Goal: Task Accomplishment & Management: Manage account settings

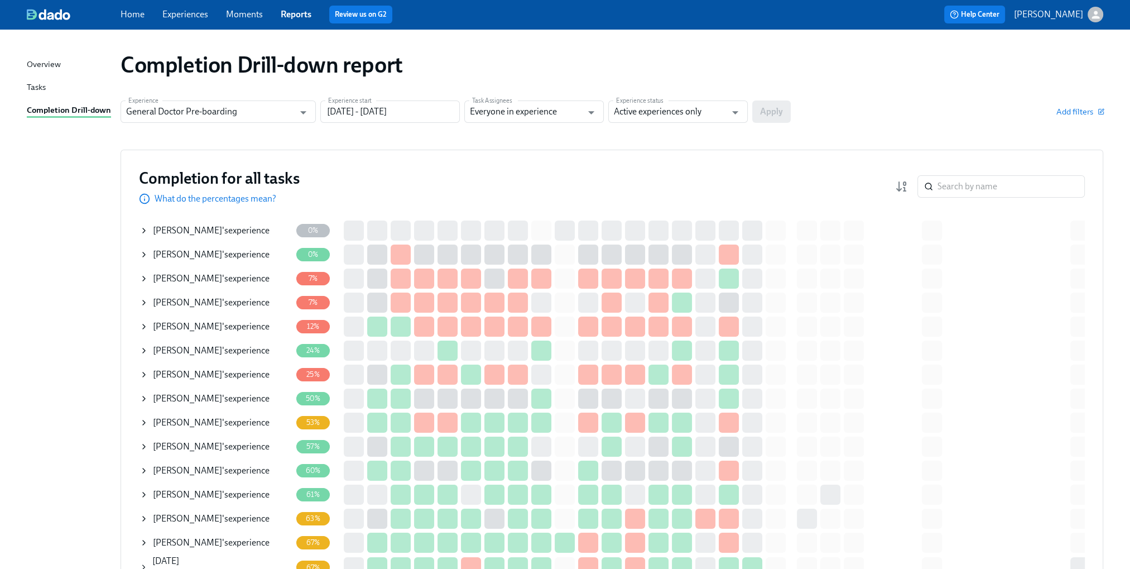
click at [1013, 198] on div "Completion for all tasks What do the percentages mean? ​" at bounding box center [612, 186] width 946 height 37
click at [1015, 182] on input "search" at bounding box center [1010, 186] width 147 height 22
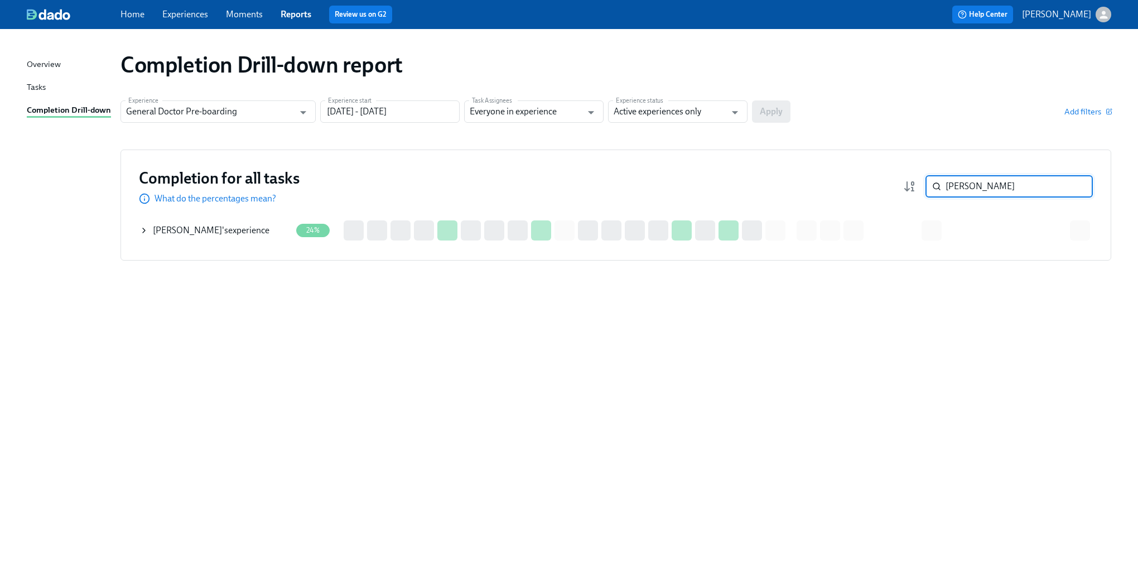
type input "[PERSON_NAME]"
click at [153, 235] on div "[PERSON_NAME] 's experience" at bounding box center [211, 230] width 117 height 12
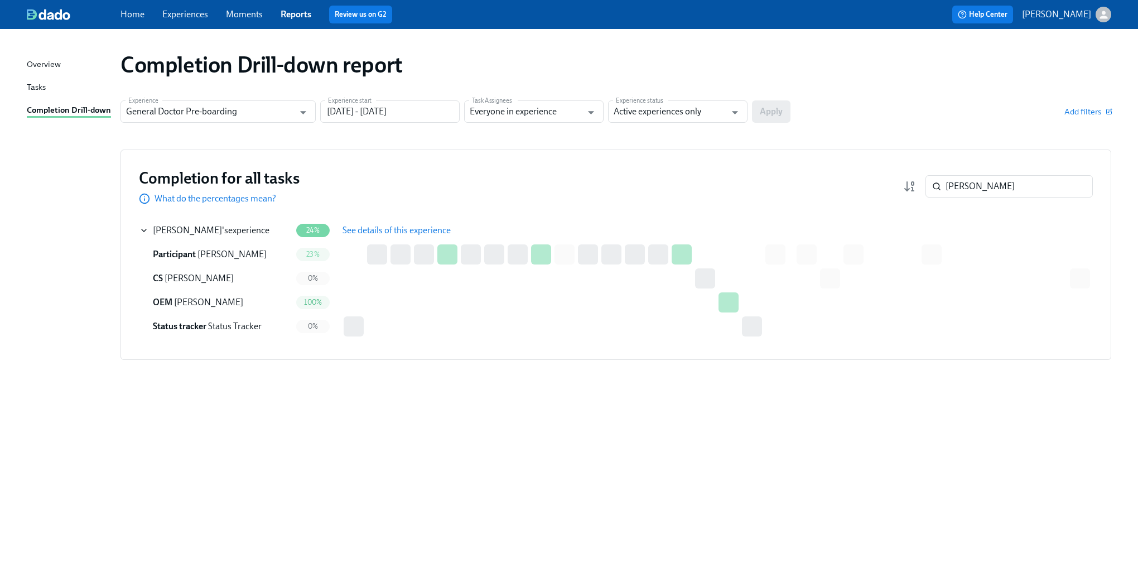
click at [407, 225] on span "See details of this experience" at bounding box center [397, 230] width 108 height 11
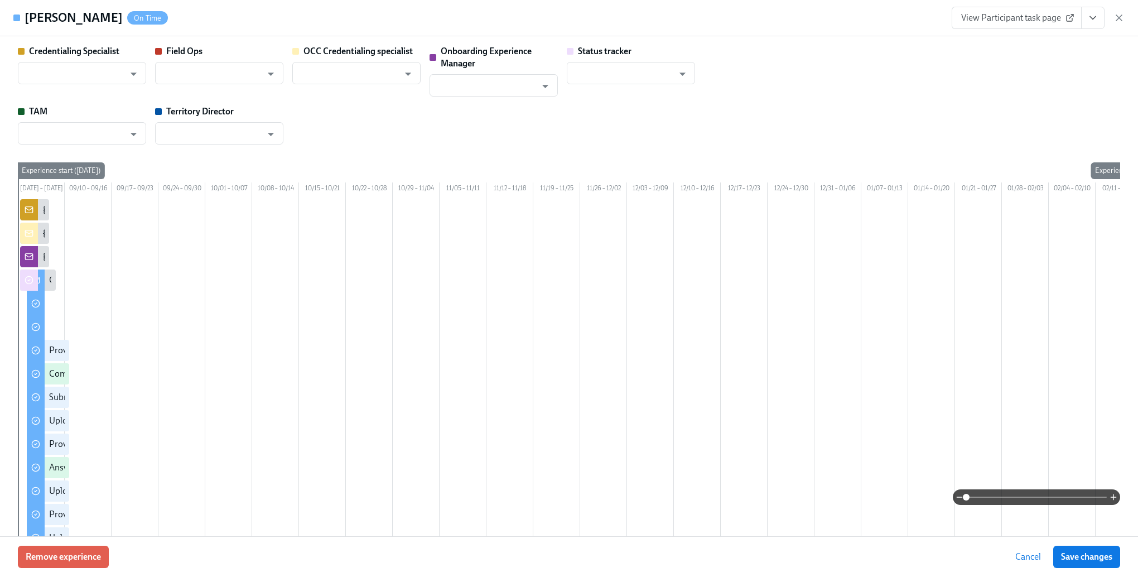
type input "[PERSON_NAME]"
type input "Status Tracker"
type input "[PERSON_NAME]"
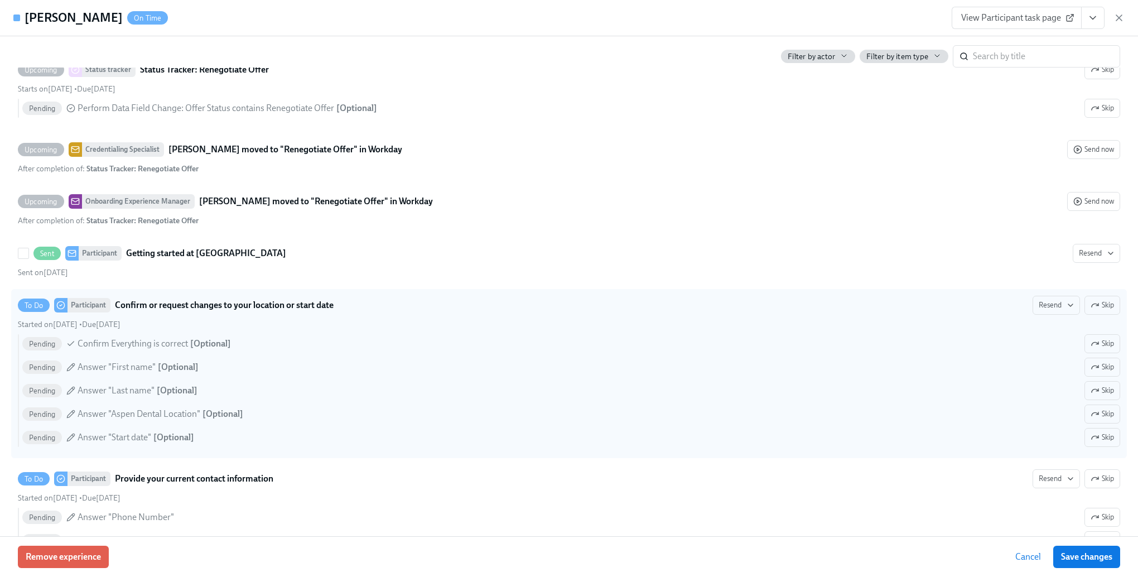
scroll to position [893, 0]
click at [1036, 314] on button "Resend" at bounding box center [1056, 304] width 47 height 19
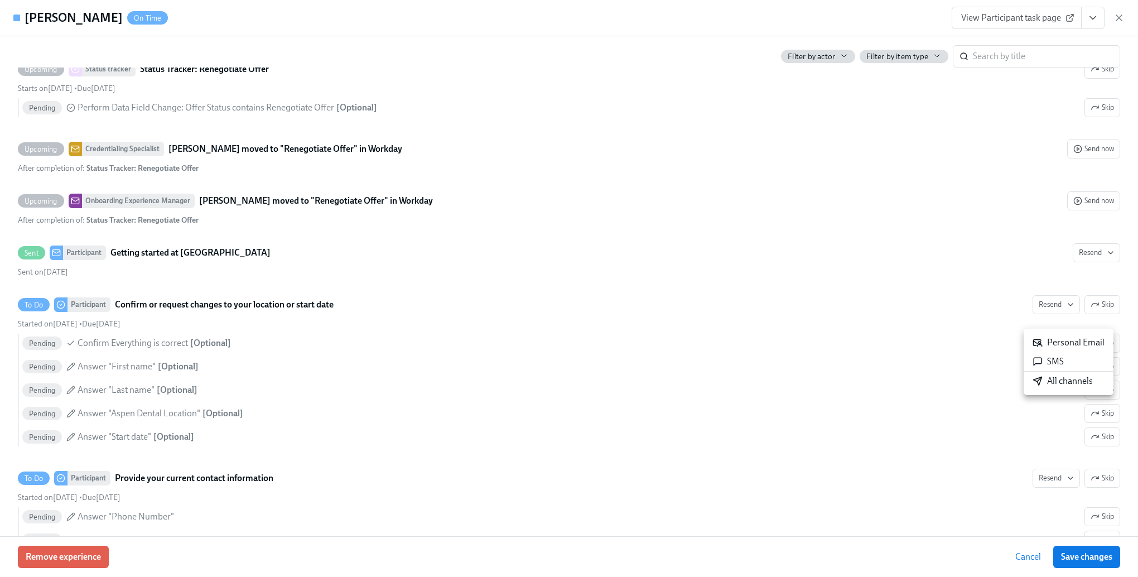
click at [1043, 382] on div "All channels" at bounding box center [1063, 381] width 60 height 12
click at [841, 402] on div at bounding box center [569, 288] width 1138 height 577
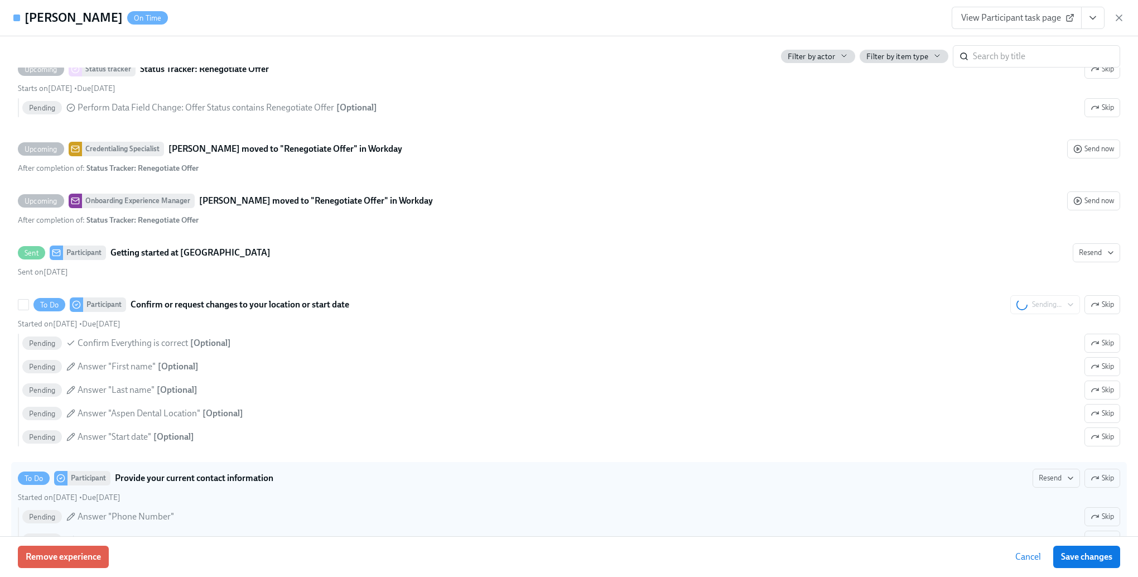
scroll to position [1004, 0]
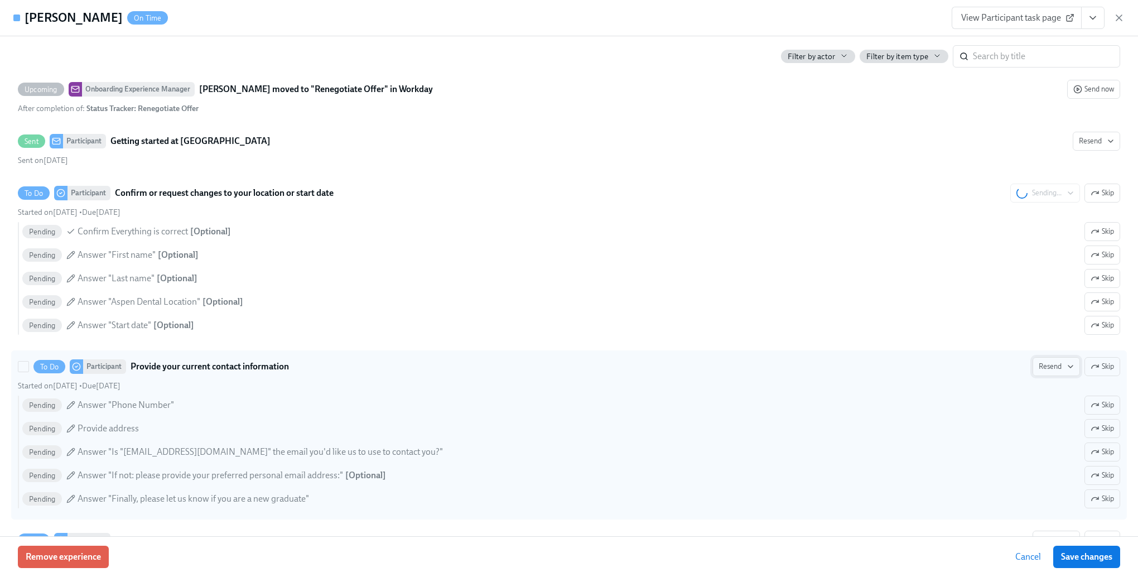
click at [1039, 372] on span "Resend" at bounding box center [1056, 366] width 35 height 11
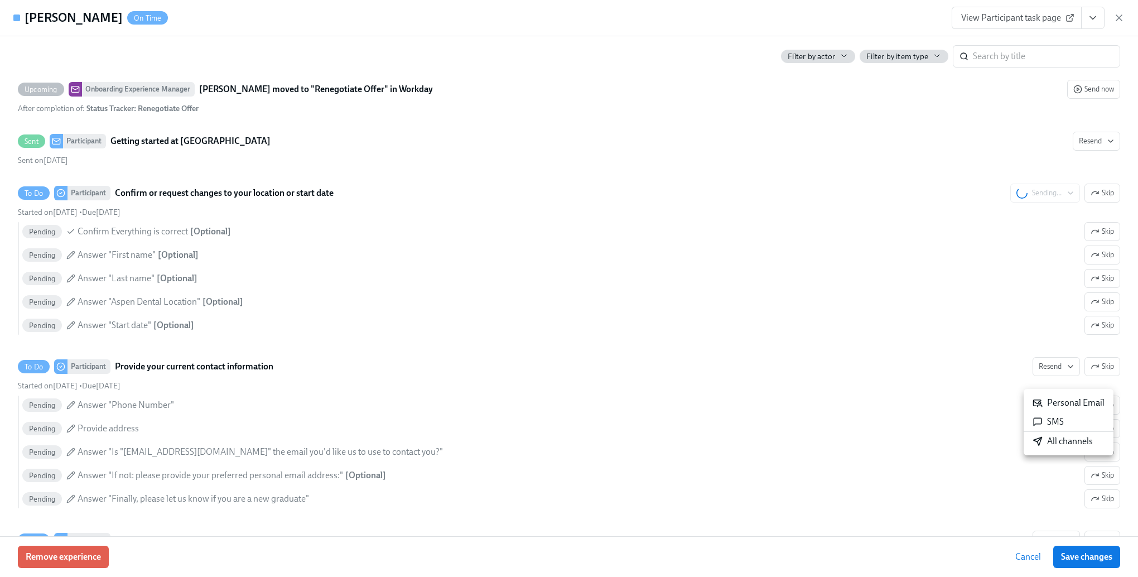
click at [1046, 444] on div "All channels" at bounding box center [1063, 441] width 60 height 12
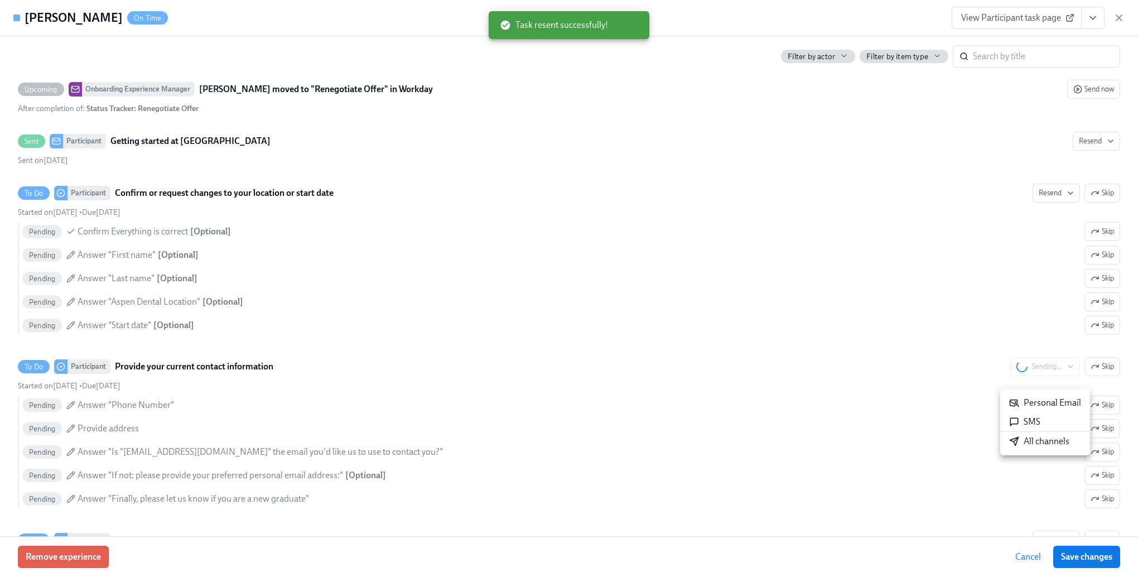
click at [765, 320] on div at bounding box center [569, 288] width 1138 height 577
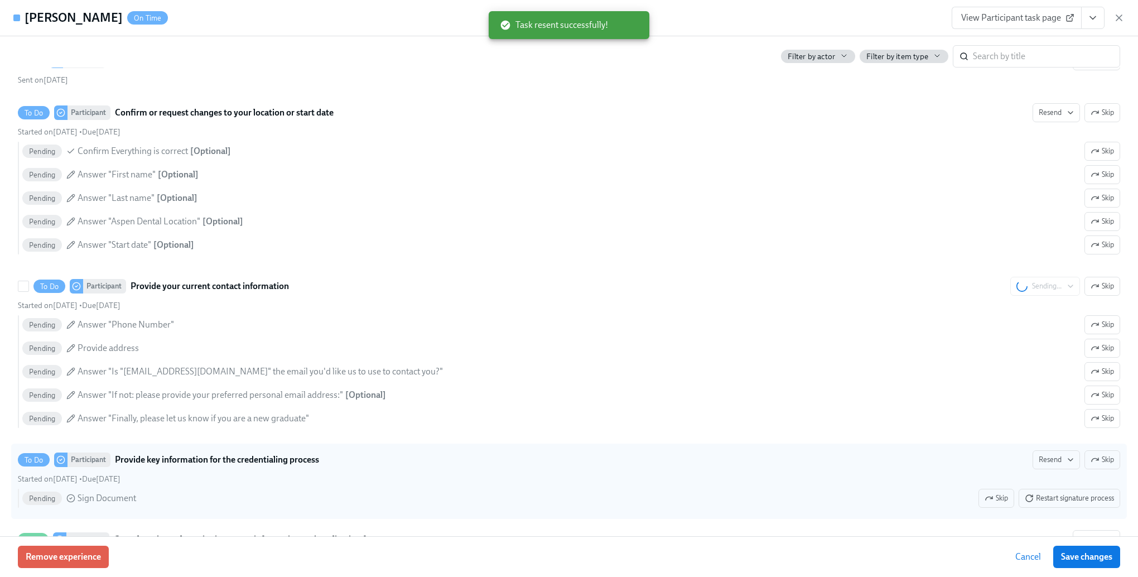
scroll to position [1227, 0]
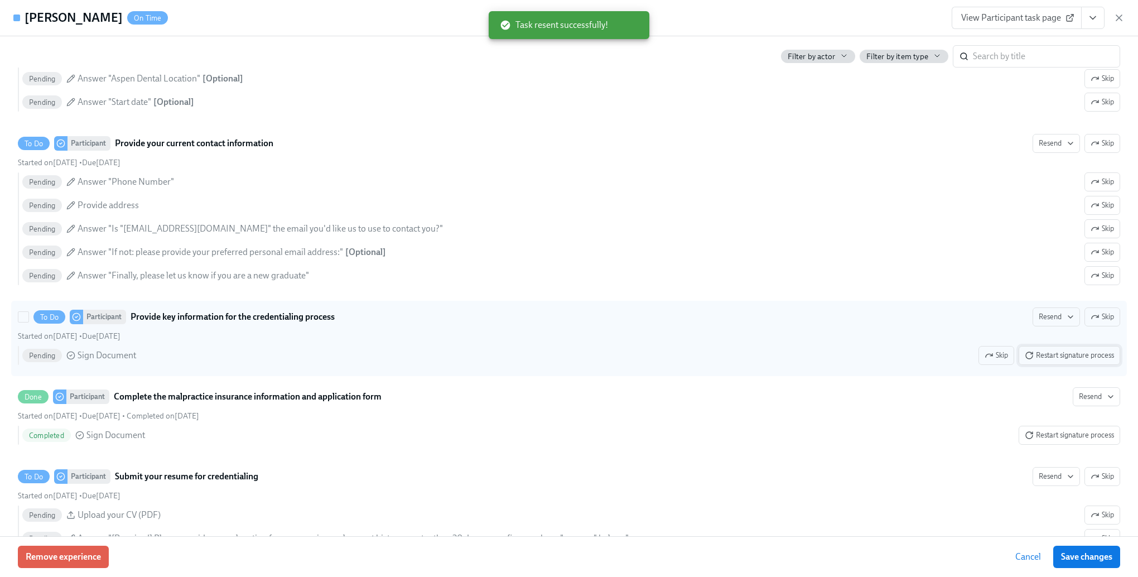
click at [1060, 361] on span "Restart signature process" at bounding box center [1069, 355] width 89 height 11
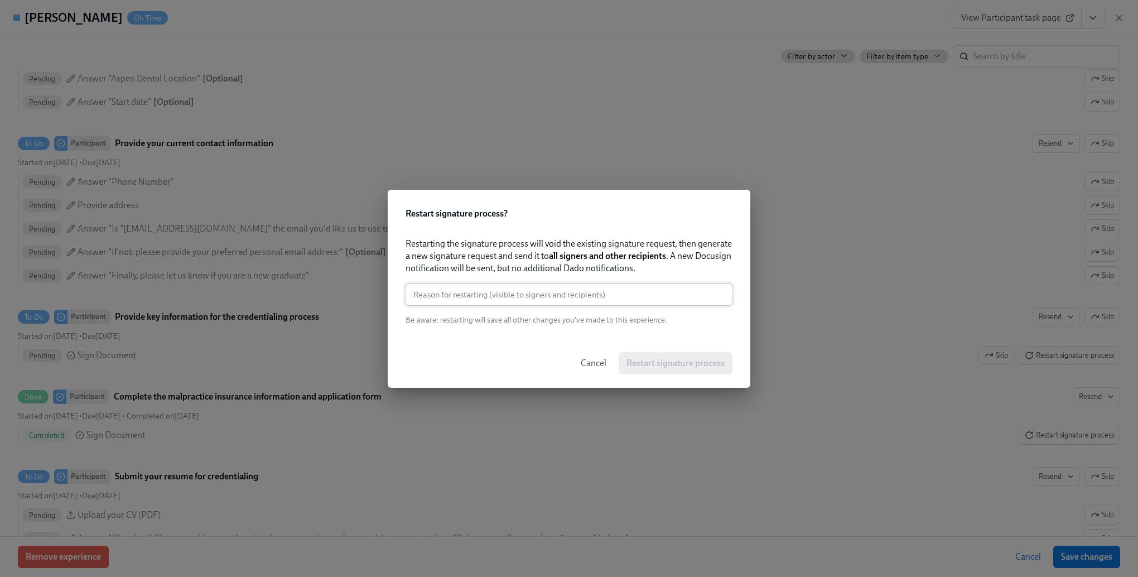
click at [584, 292] on input "text" at bounding box center [569, 294] width 327 height 22
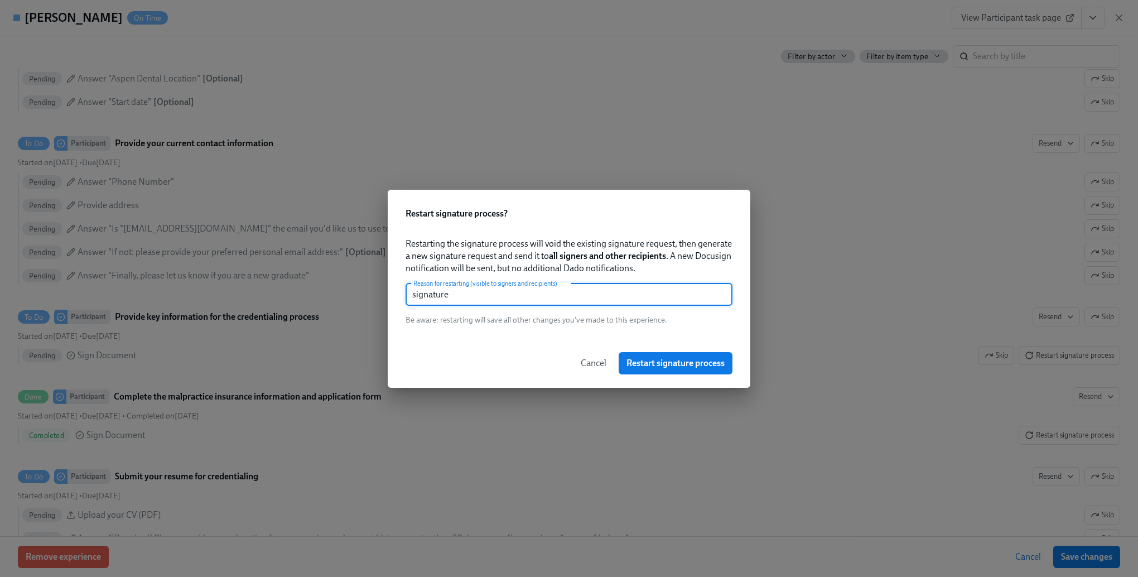
click at [584, 293] on input "signature" at bounding box center [569, 294] width 327 height 22
click at [584, 296] on input "signature" at bounding box center [569, 294] width 327 height 22
type input "signature"
drag, startPoint x: 691, startPoint y: 367, endPoint x: 758, endPoint y: 353, distance: 67.7
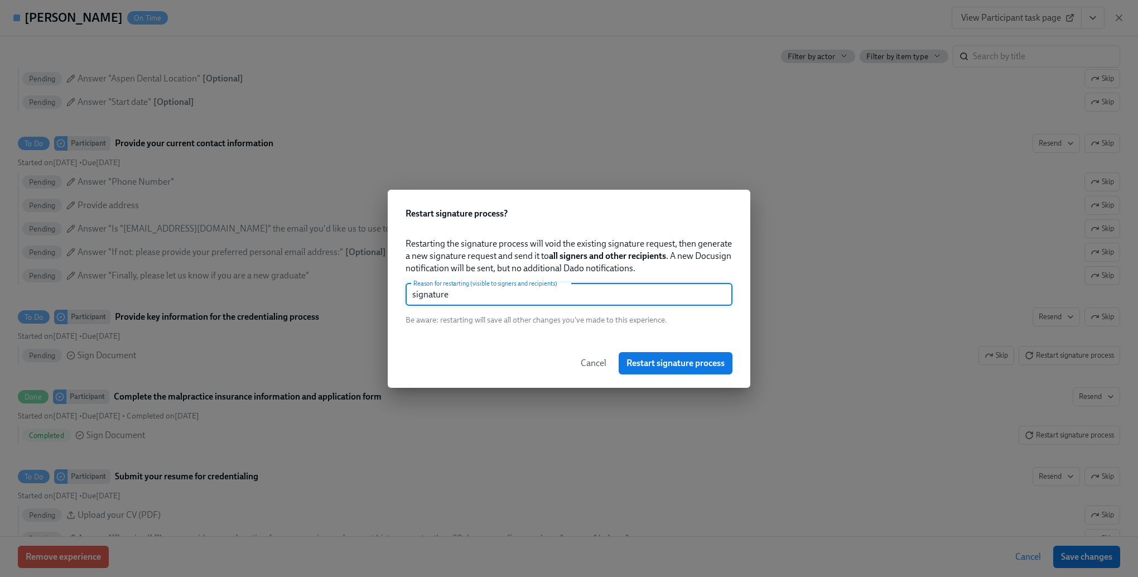
click at [691, 367] on span "Restart signature process" at bounding box center [676, 363] width 98 height 11
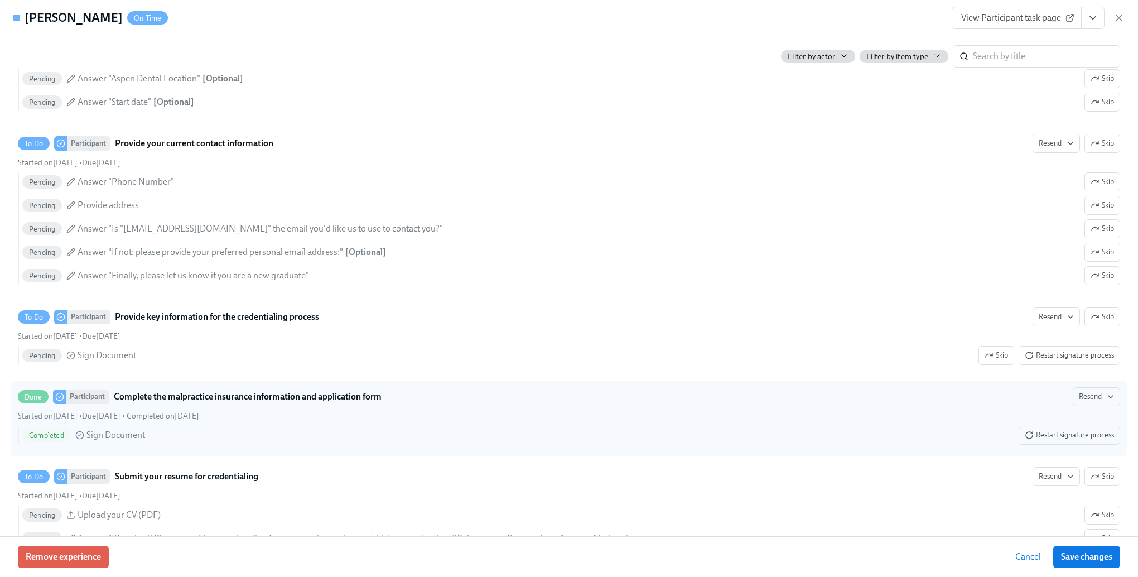
scroll to position [1283, 0]
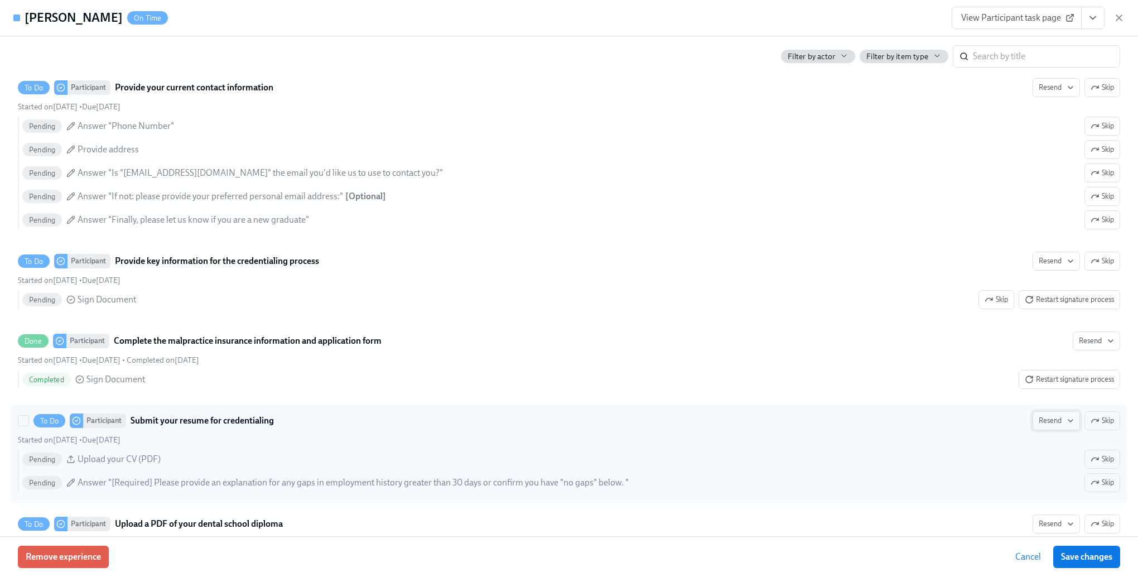
click at [1044, 426] on span "Resend" at bounding box center [1056, 420] width 35 height 11
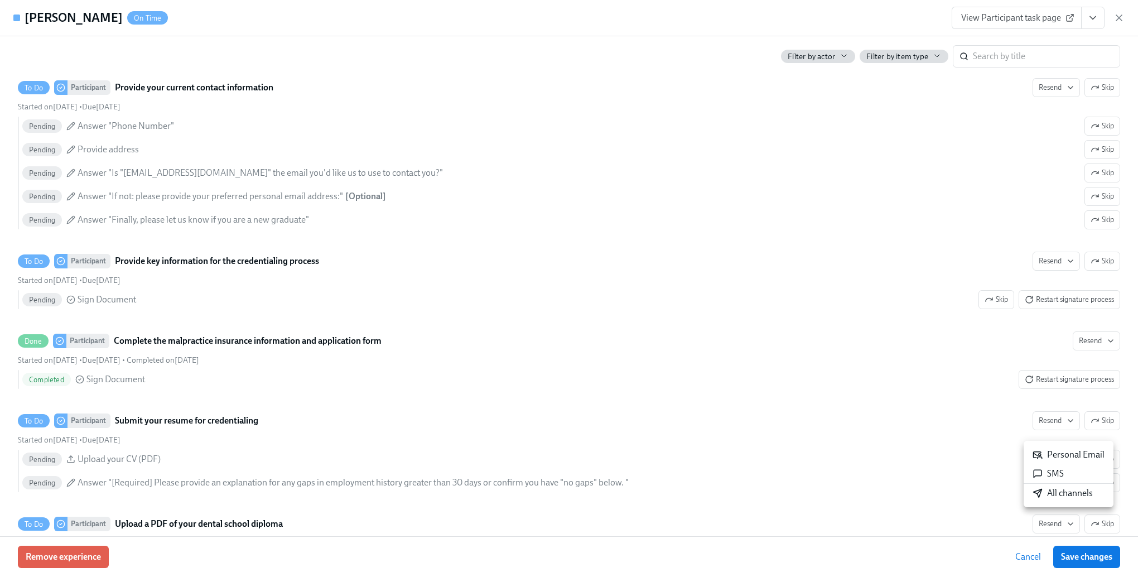
click at [1047, 493] on div "All channels" at bounding box center [1063, 493] width 60 height 12
click at [777, 401] on div at bounding box center [569, 288] width 1138 height 577
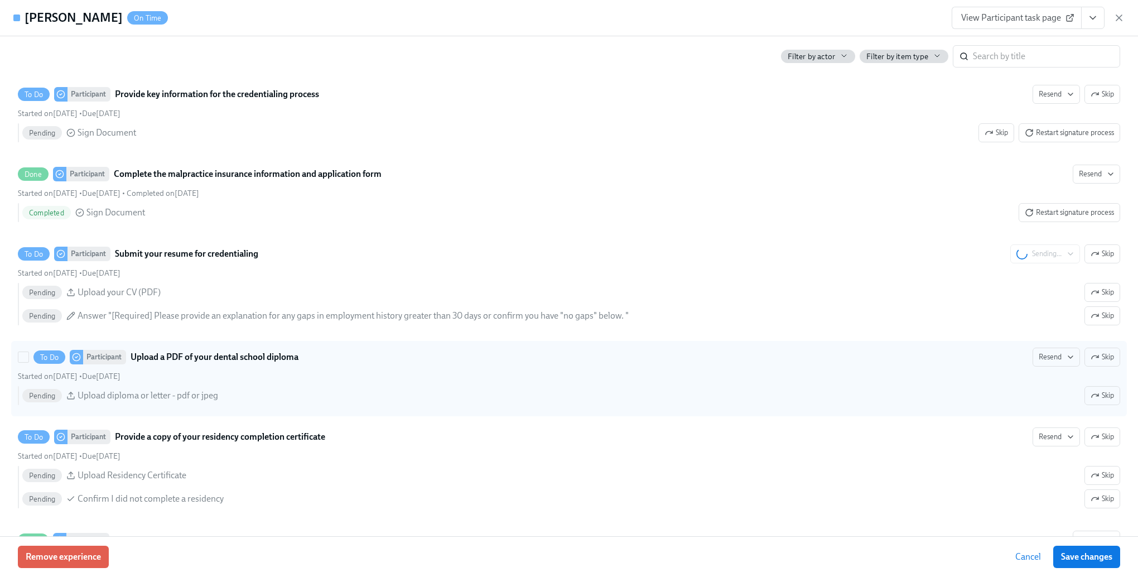
scroll to position [1451, 0]
click at [1056, 366] on button "Resend" at bounding box center [1056, 356] width 47 height 19
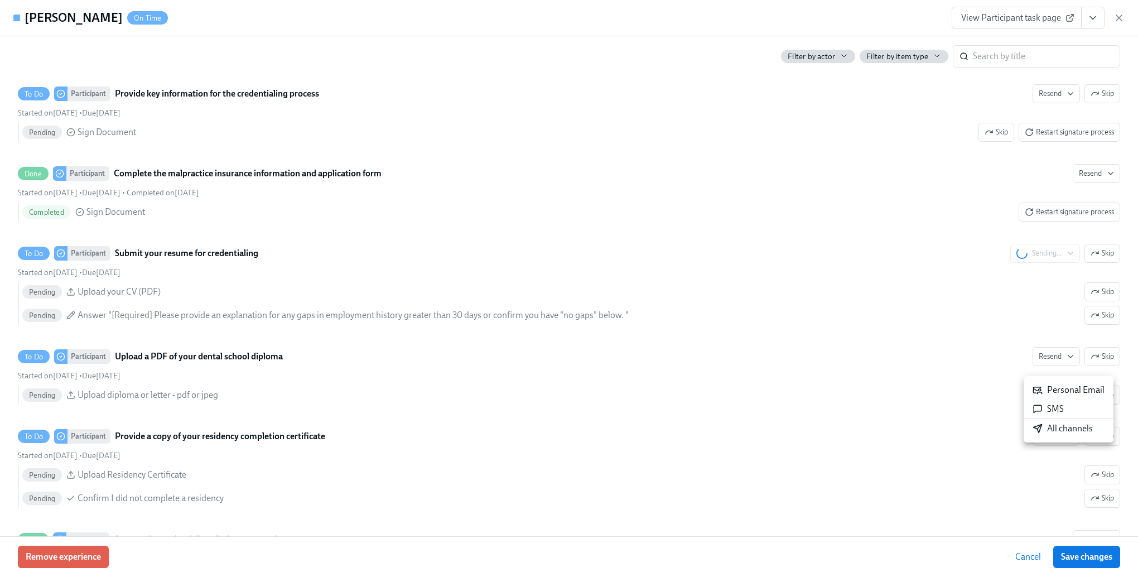
click at [1047, 422] on li "All channels" at bounding box center [1069, 428] width 90 height 19
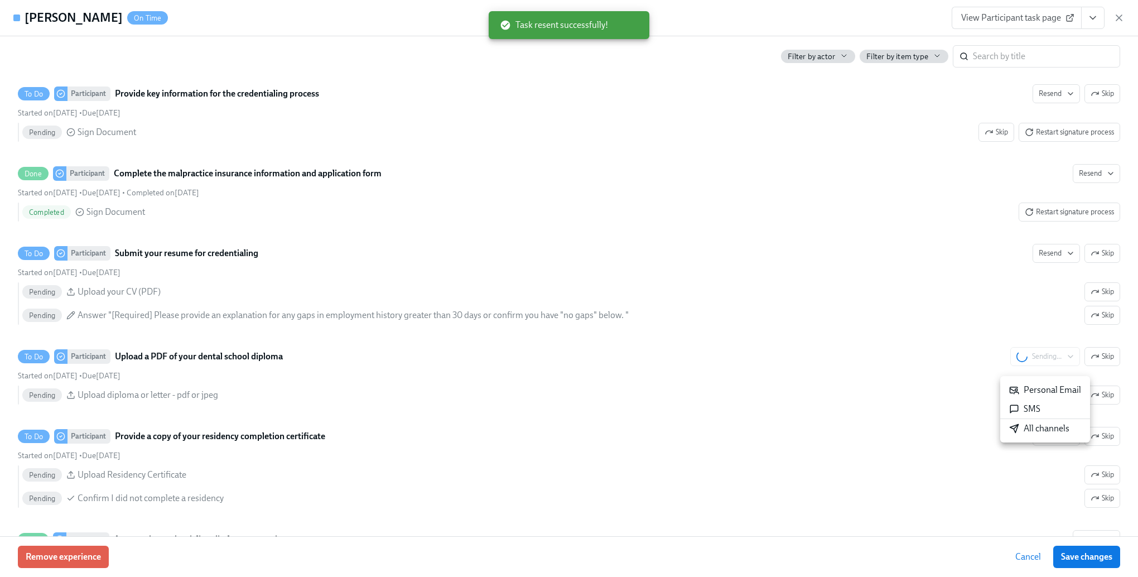
click at [879, 394] on div at bounding box center [569, 288] width 1138 height 577
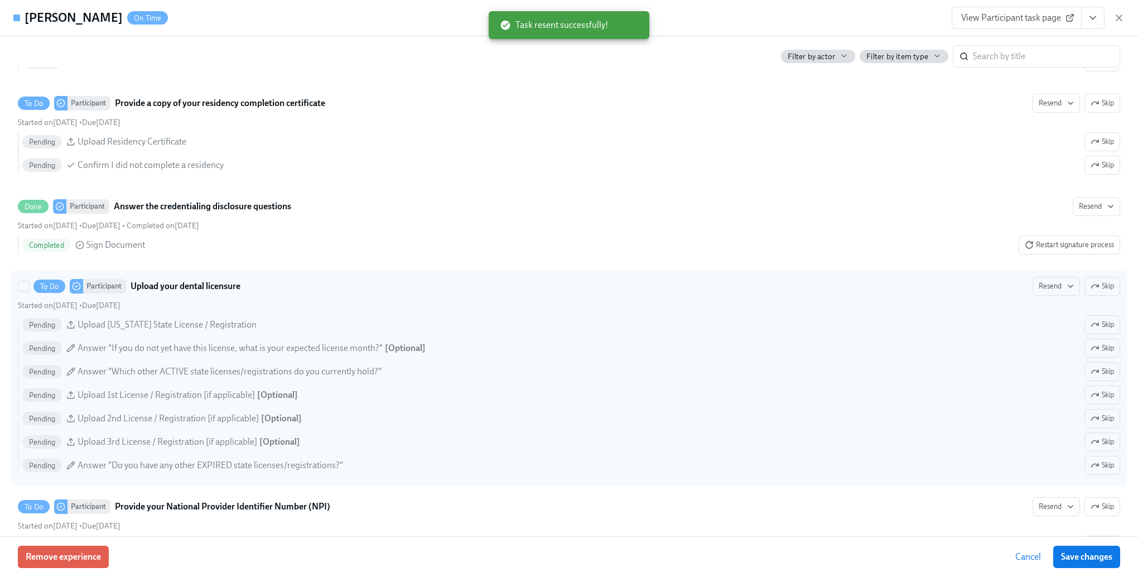
scroll to position [1785, 0]
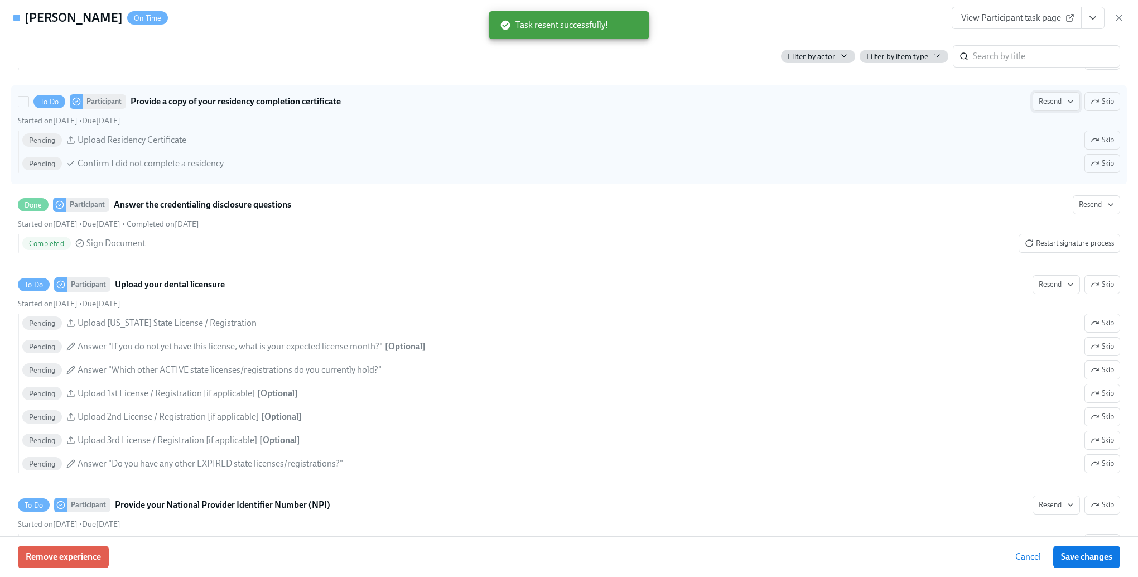
click at [1054, 107] on span "Resend" at bounding box center [1056, 101] width 35 height 11
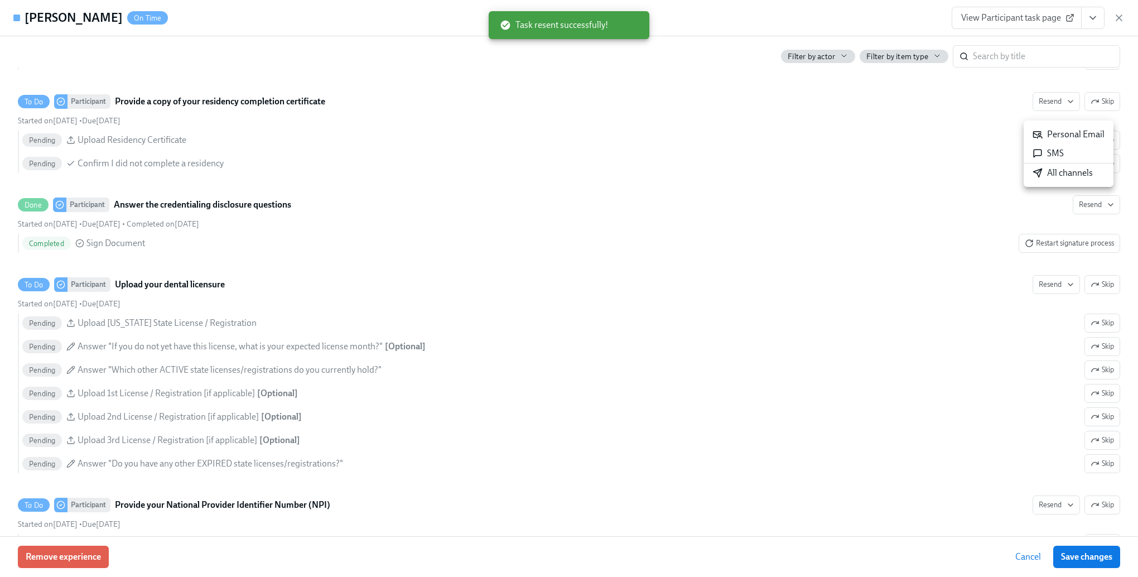
drag, startPoint x: 1058, startPoint y: 176, endPoint x: 1008, endPoint y: 182, distance: 51.1
click at [1059, 176] on div "All channels" at bounding box center [1063, 173] width 60 height 12
click at [1056, 296] on div at bounding box center [569, 288] width 1138 height 577
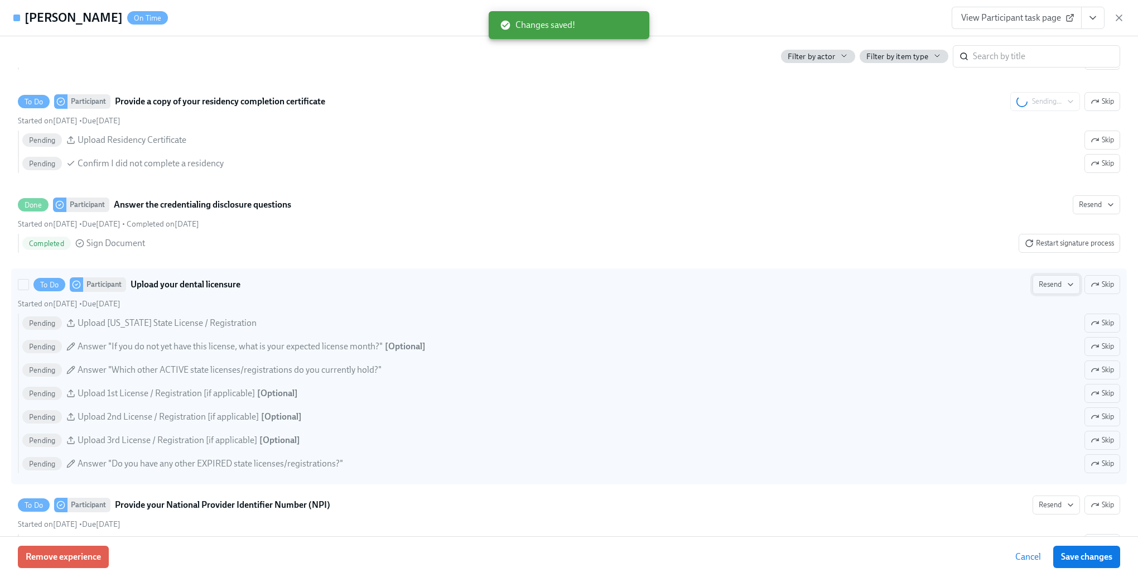
click at [1050, 290] on span "Resend" at bounding box center [1056, 284] width 35 height 11
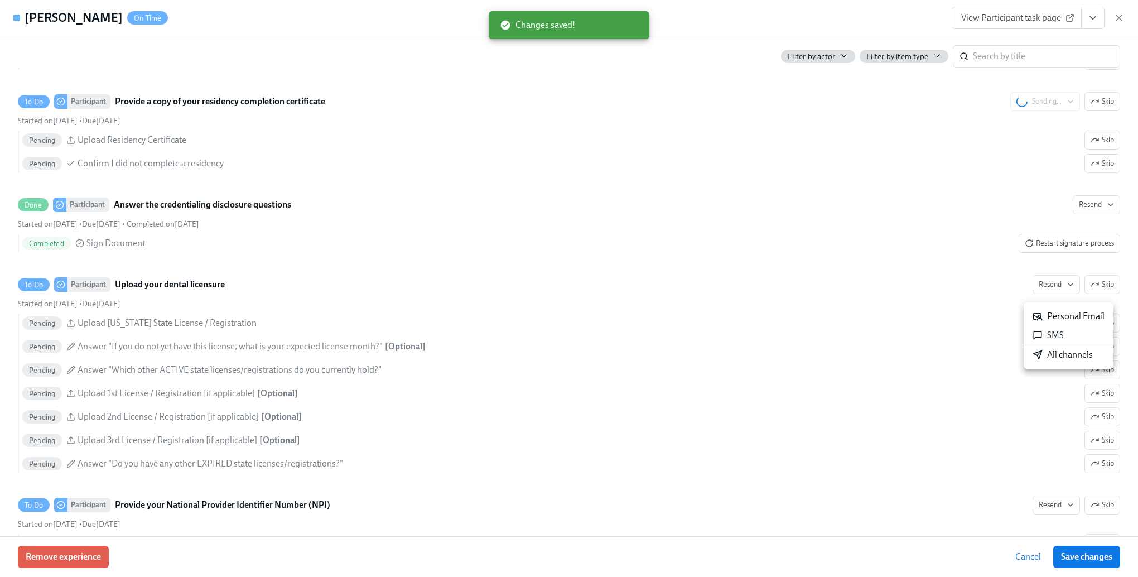
click at [1041, 358] on icon at bounding box center [1038, 355] width 10 height 10
click at [826, 302] on div at bounding box center [569, 288] width 1138 height 577
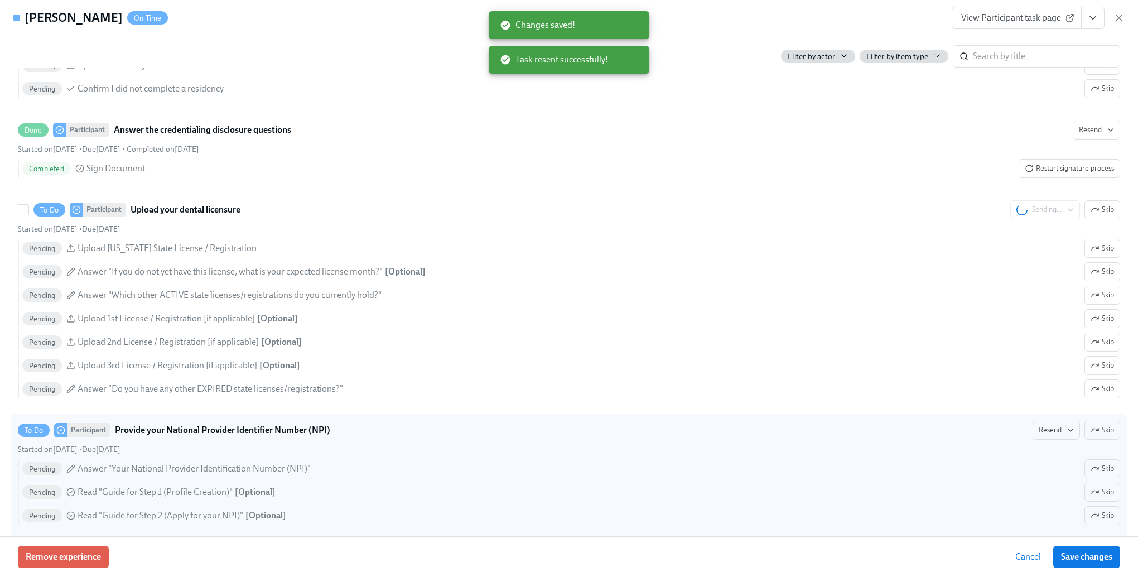
scroll to position [1953, 0]
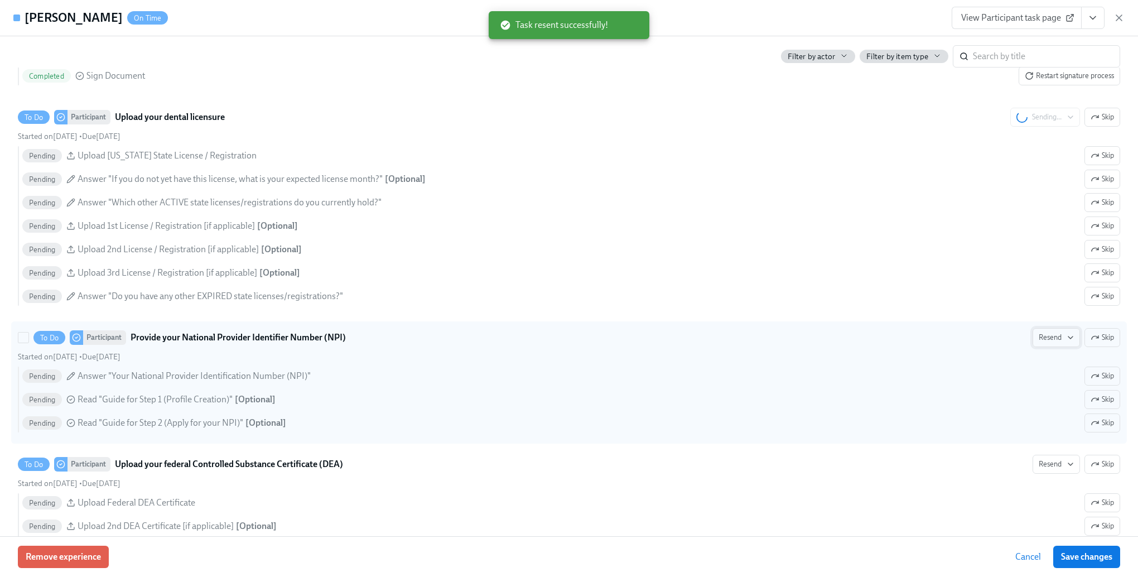
click at [1035, 347] on button "Resend" at bounding box center [1056, 337] width 47 height 19
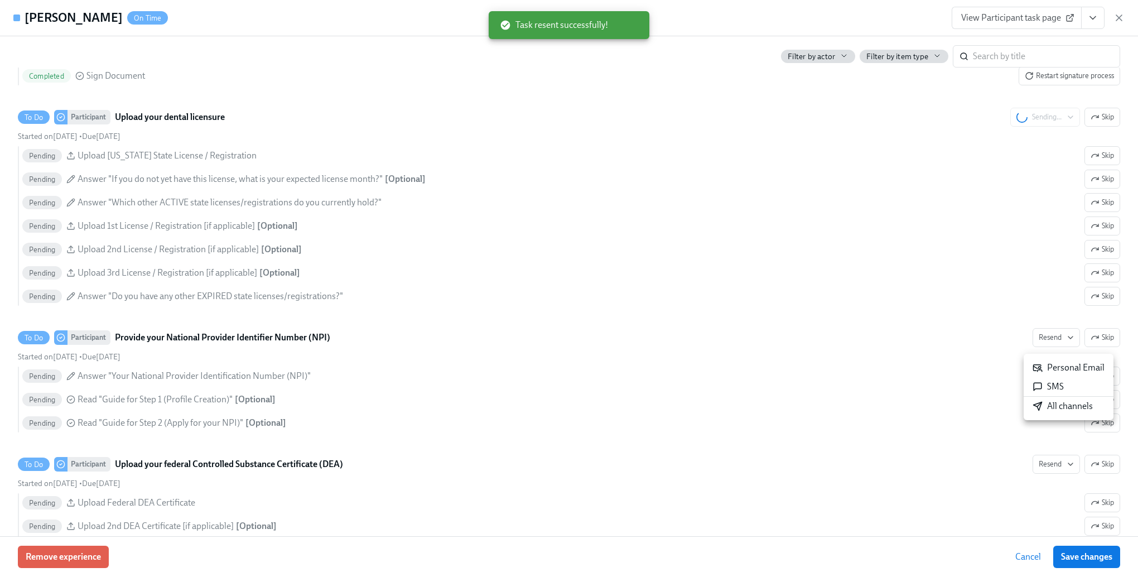
click at [1038, 407] on icon at bounding box center [1038, 406] width 8 height 8
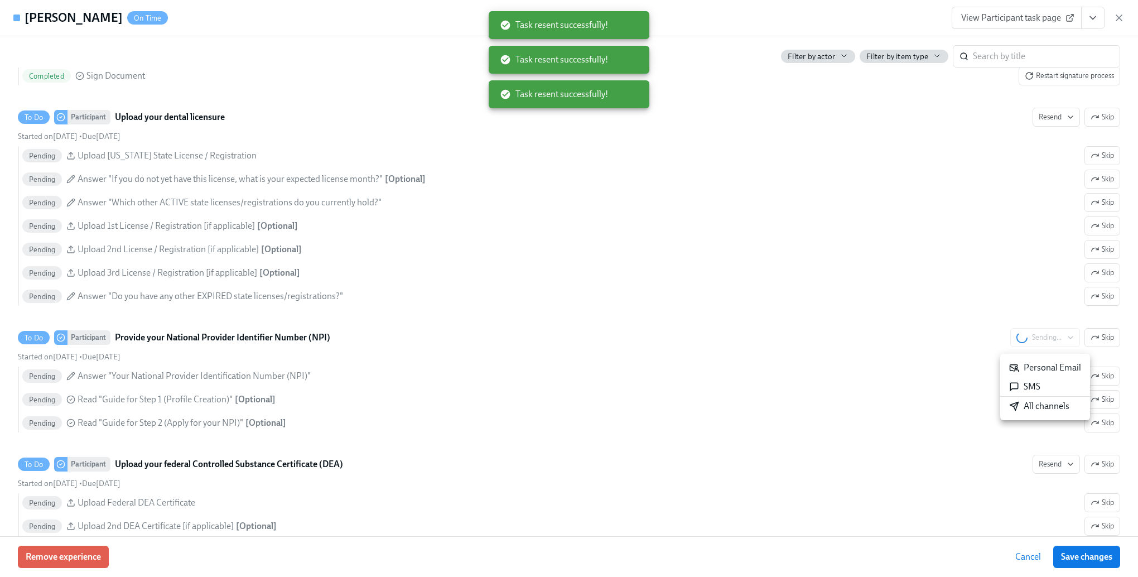
click at [1056, 473] on div at bounding box center [569, 288] width 1138 height 577
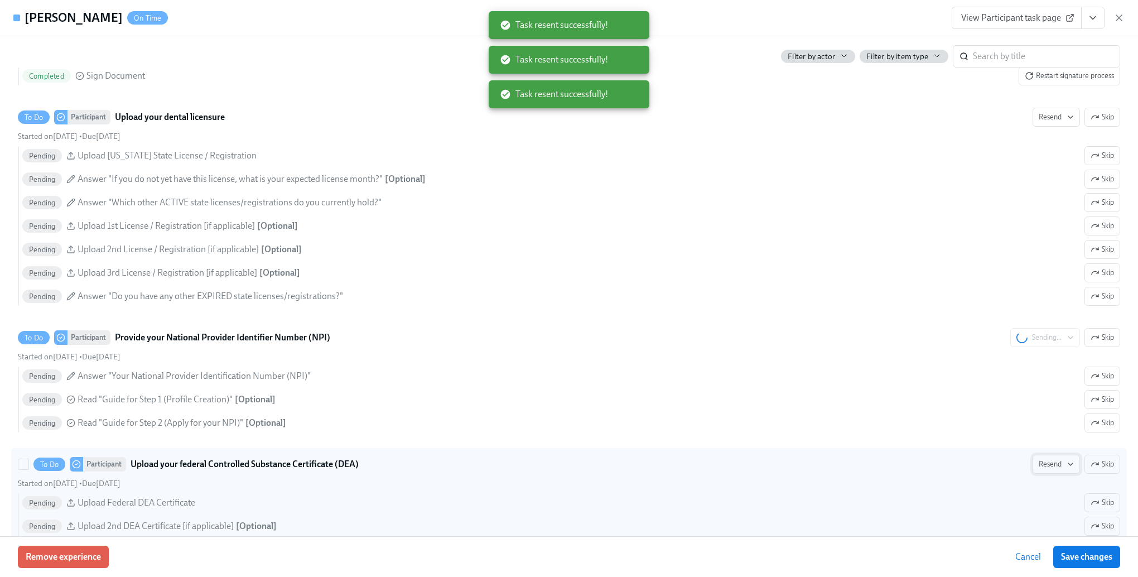
click at [1049, 470] on span "Resend" at bounding box center [1056, 464] width 35 height 11
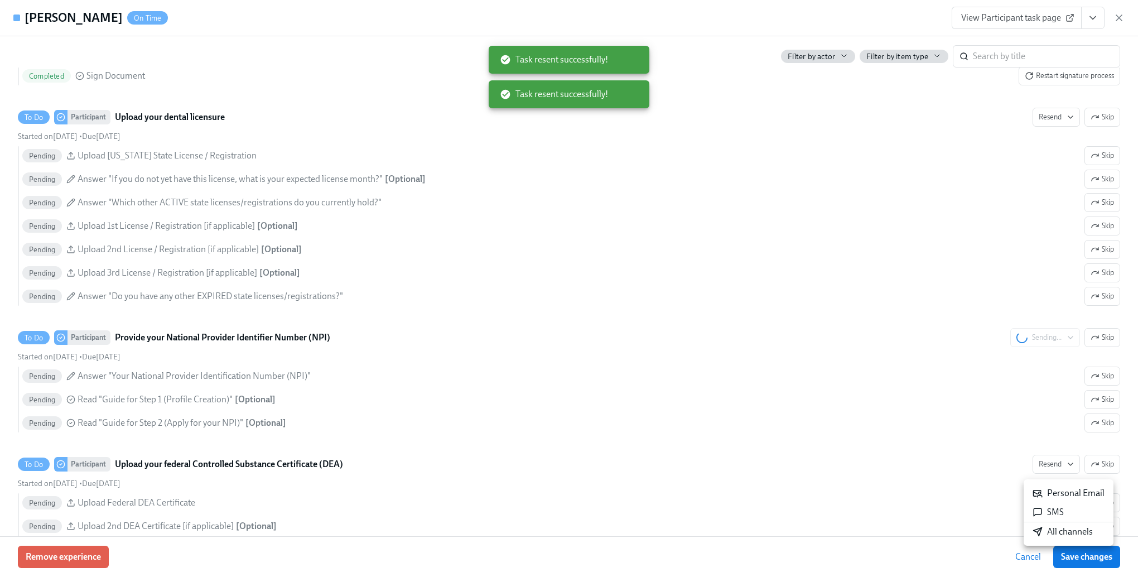
click at [1044, 528] on div "All channels" at bounding box center [1063, 532] width 60 height 12
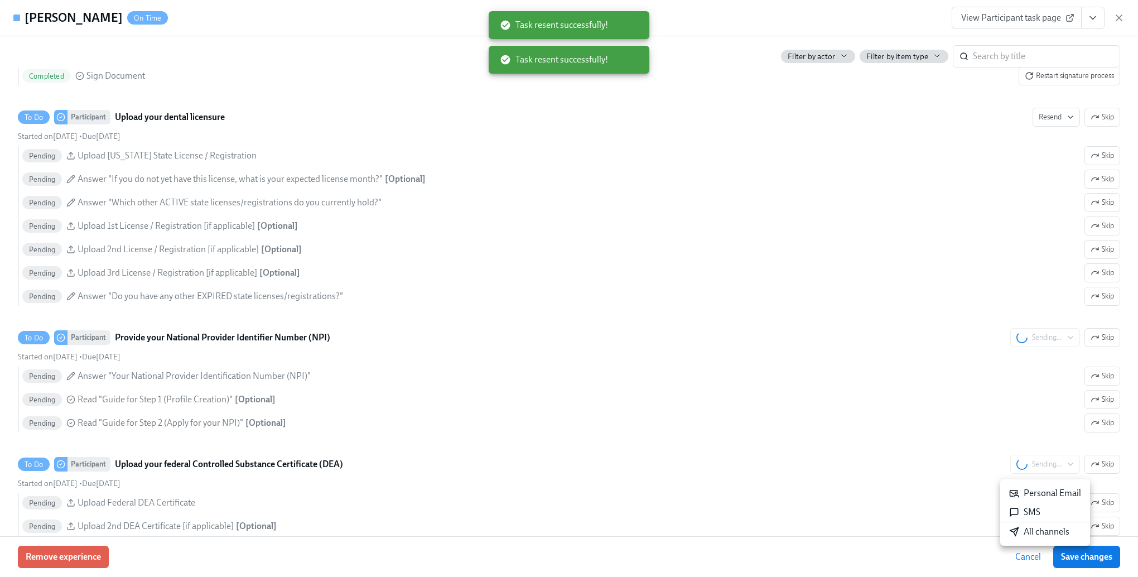
click at [794, 456] on div at bounding box center [569, 288] width 1138 height 577
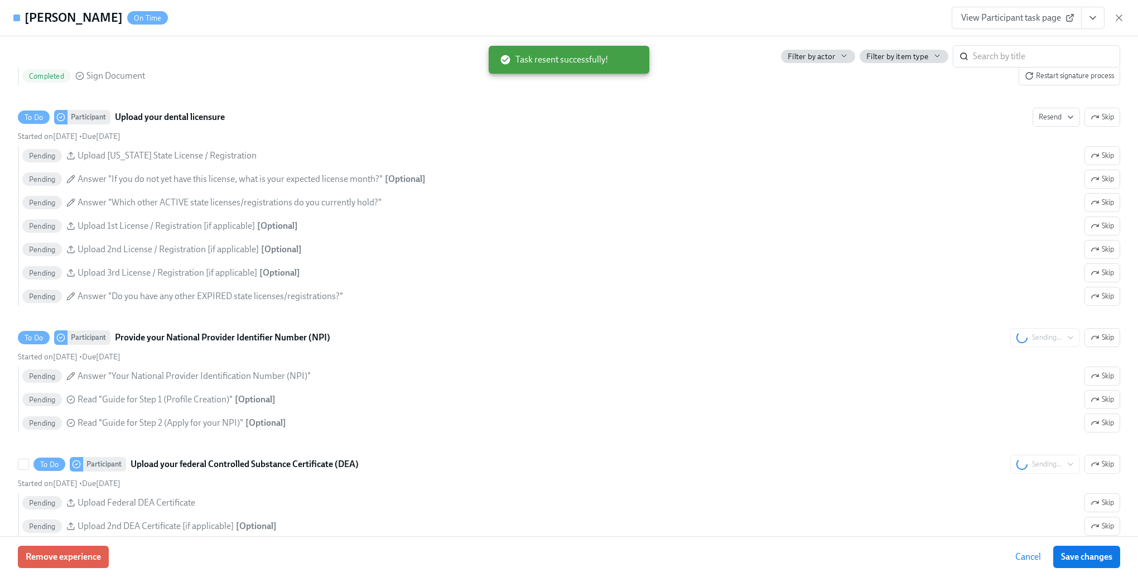
scroll to position [2176, 0]
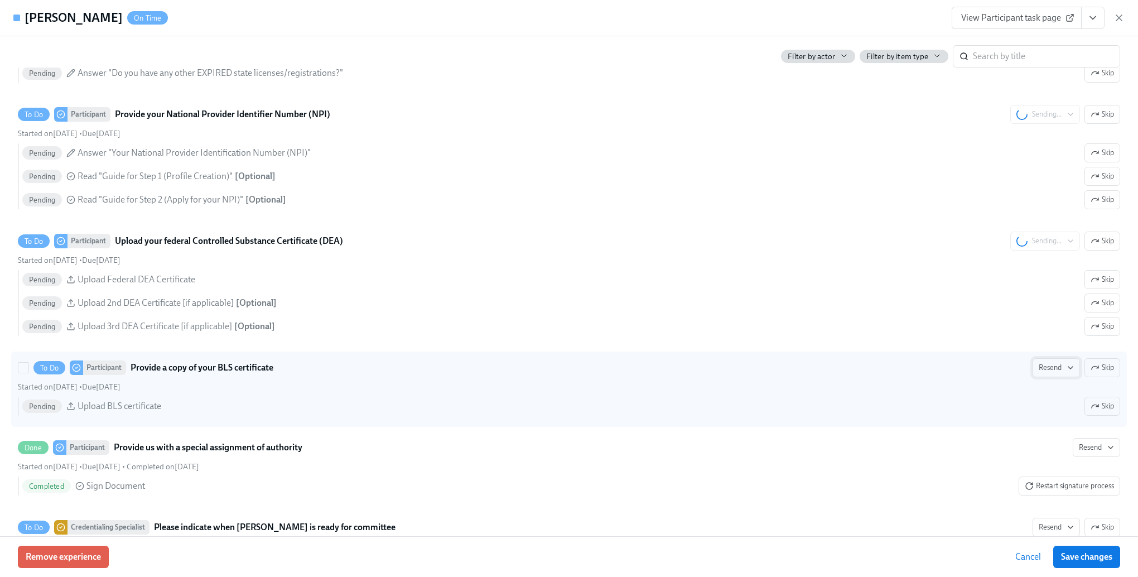
click at [1039, 373] on span "Resend" at bounding box center [1056, 367] width 35 height 11
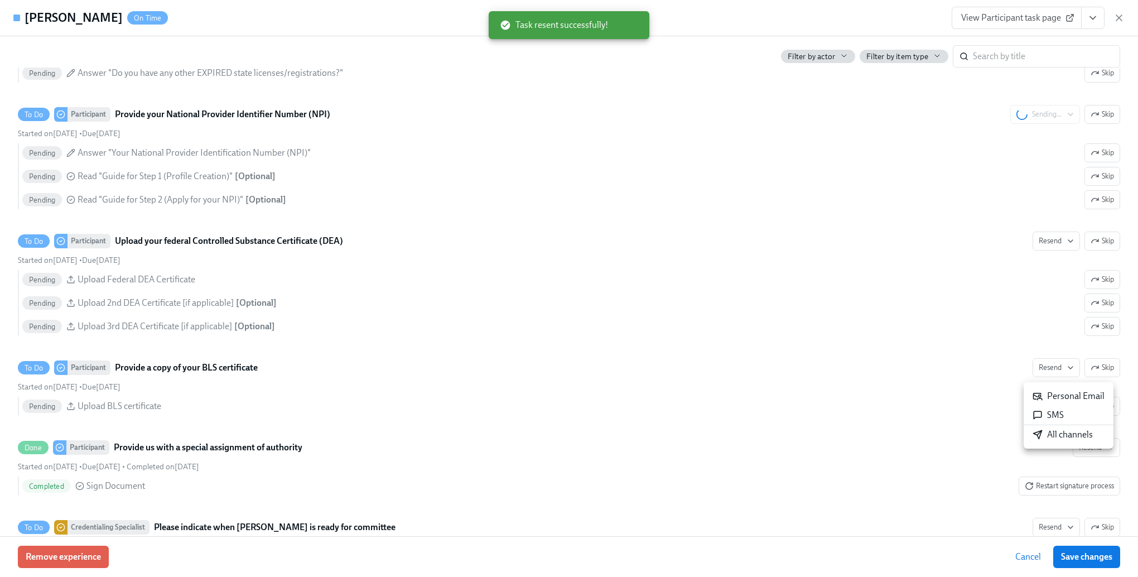
click at [1036, 437] on icon at bounding box center [1038, 435] width 10 height 10
click at [690, 378] on div at bounding box center [569, 288] width 1138 height 577
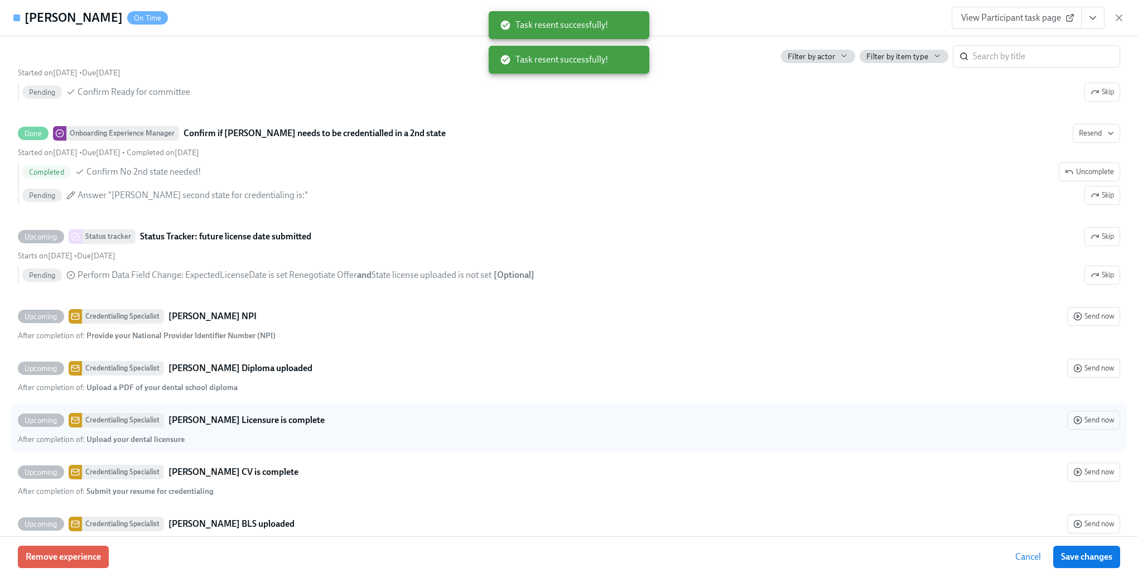
scroll to position [2232, 0]
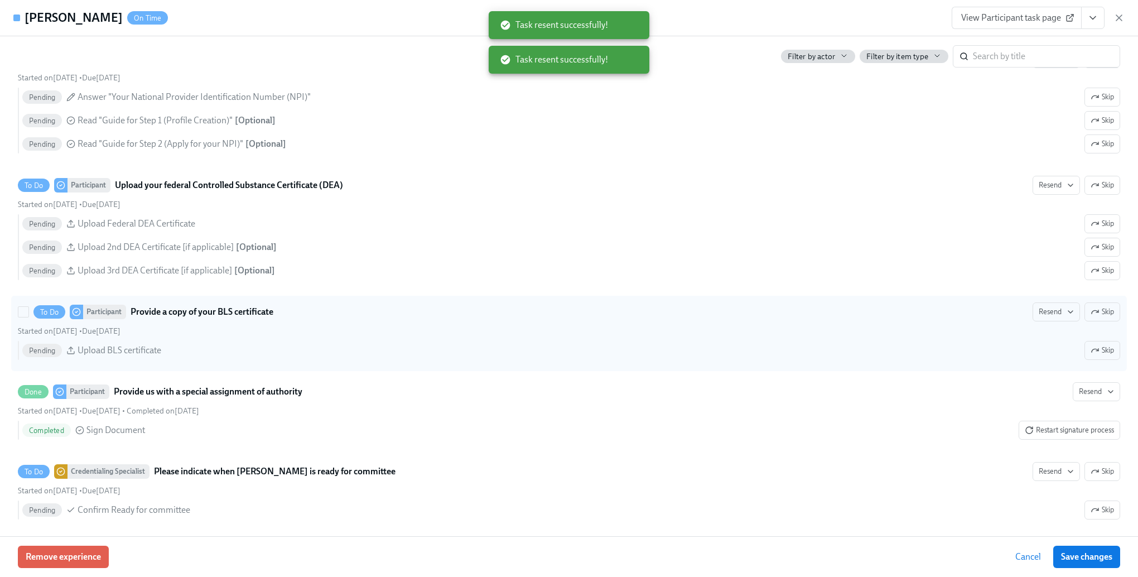
click at [13, 318] on label "To Do Participant Provide a copy of your BLS certificate Resend Skip Started on…" at bounding box center [569, 333] width 1116 height 75
click at [18, 317] on input "To Do Participant Provide a copy of your BLS certificate Resend Skip Started on…" at bounding box center [23, 312] width 10 height 10
checkbox input "true"
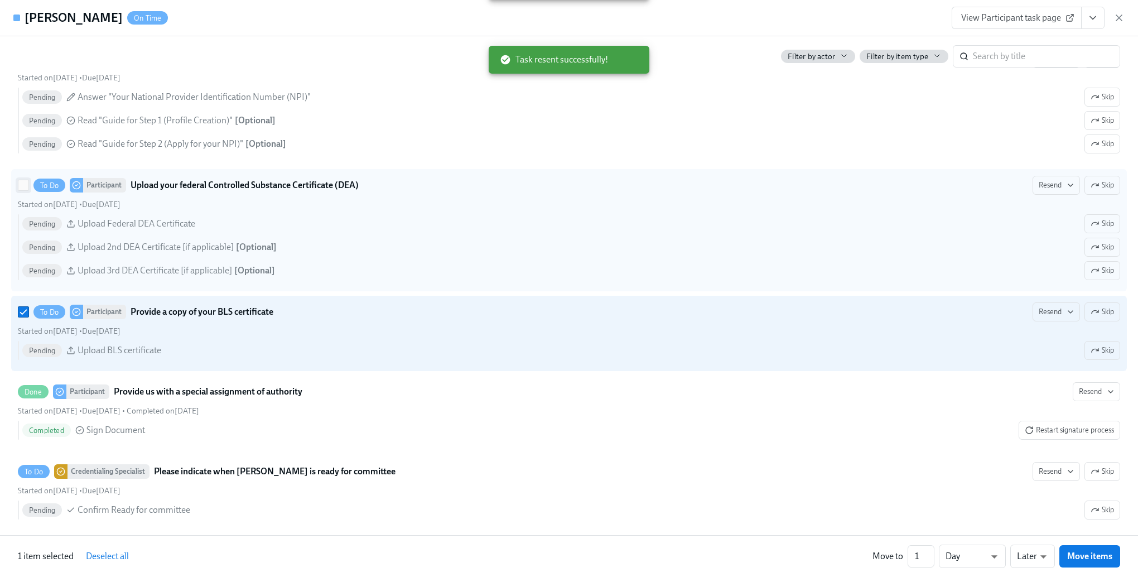
click at [27, 190] on input "To Do Participant Upload your federal Controlled Substance Certificate (DEA) Re…" at bounding box center [23, 185] width 10 height 10
checkbox input "true"
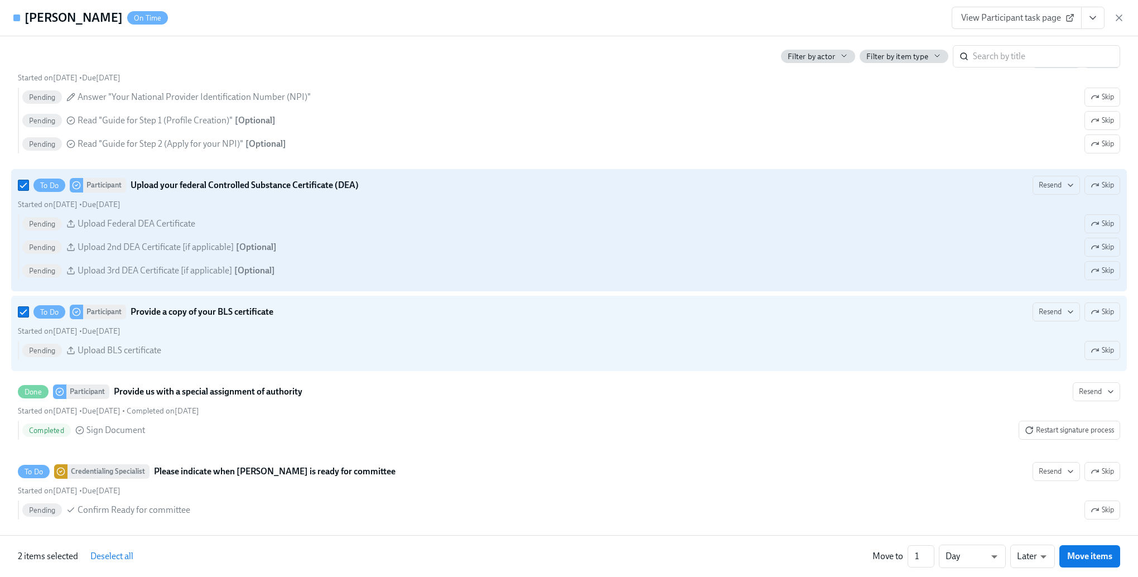
scroll to position [2064, 0]
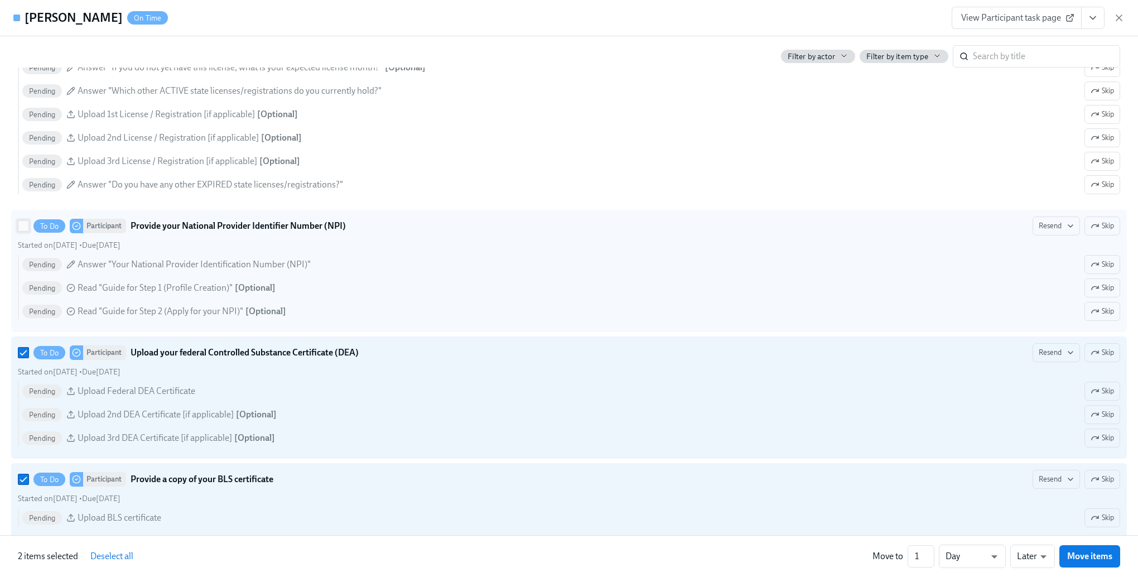
click at [20, 231] on input "To Do Participant Provide your National Provider Identifier Number (NPI) Resend…" at bounding box center [23, 226] width 10 height 10
checkbox input "true"
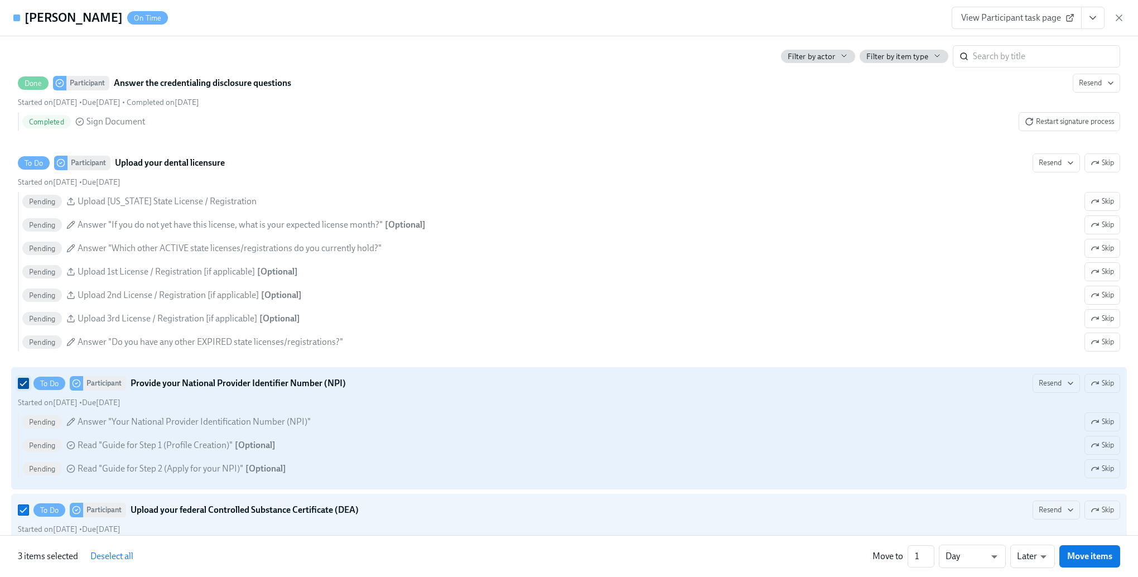
scroll to position [1897, 0]
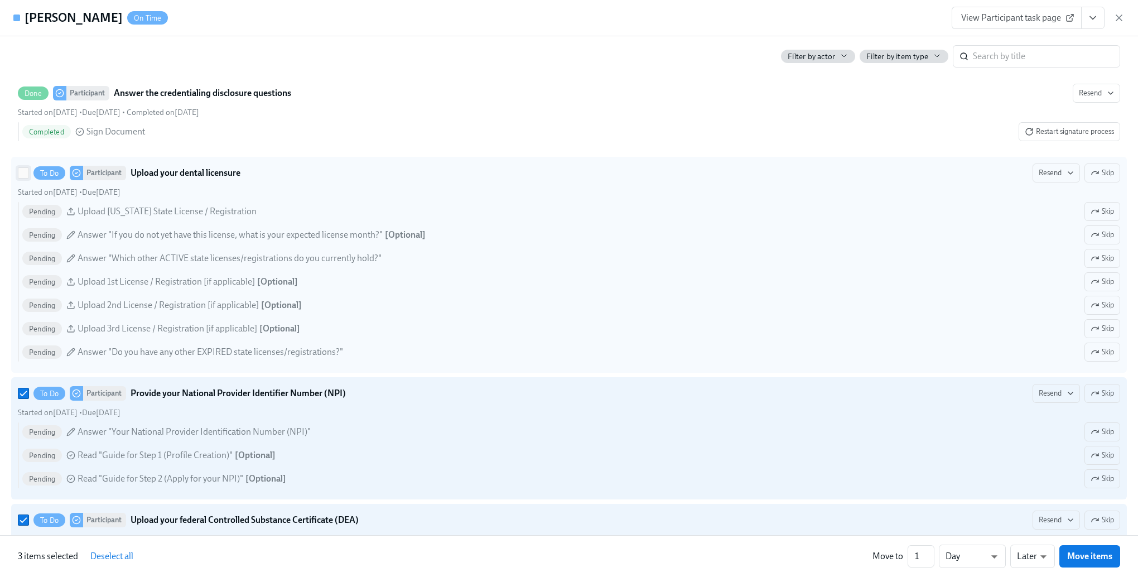
click at [19, 178] on input "To Do Participant Upload your dental licensure Resend Skip Started on [DATE] • …" at bounding box center [23, 173] width 10 height 10
checkbox input "true"
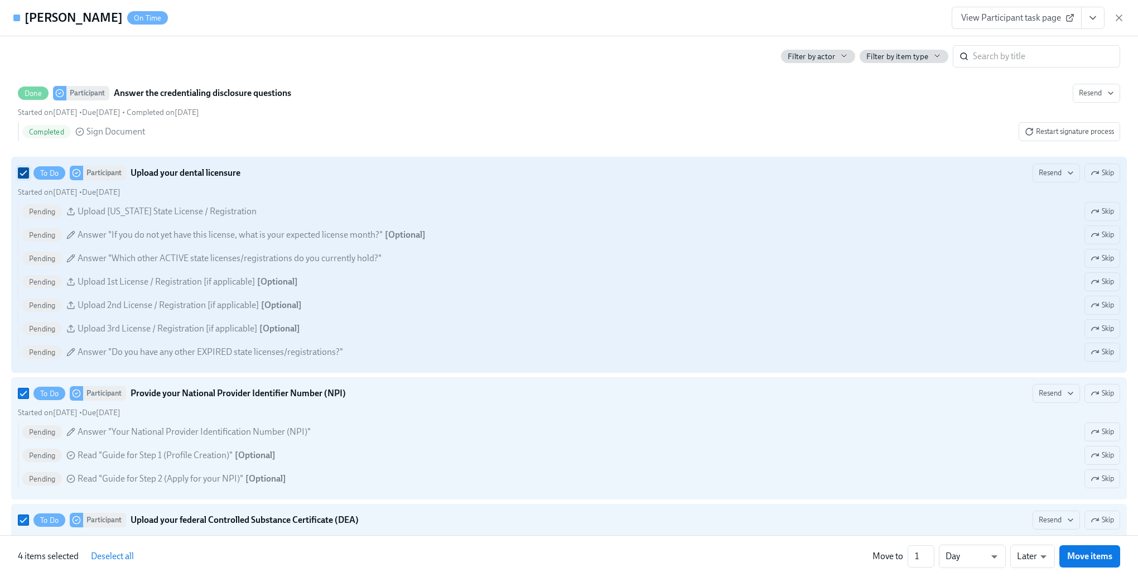
scroll to position [1730, 0]
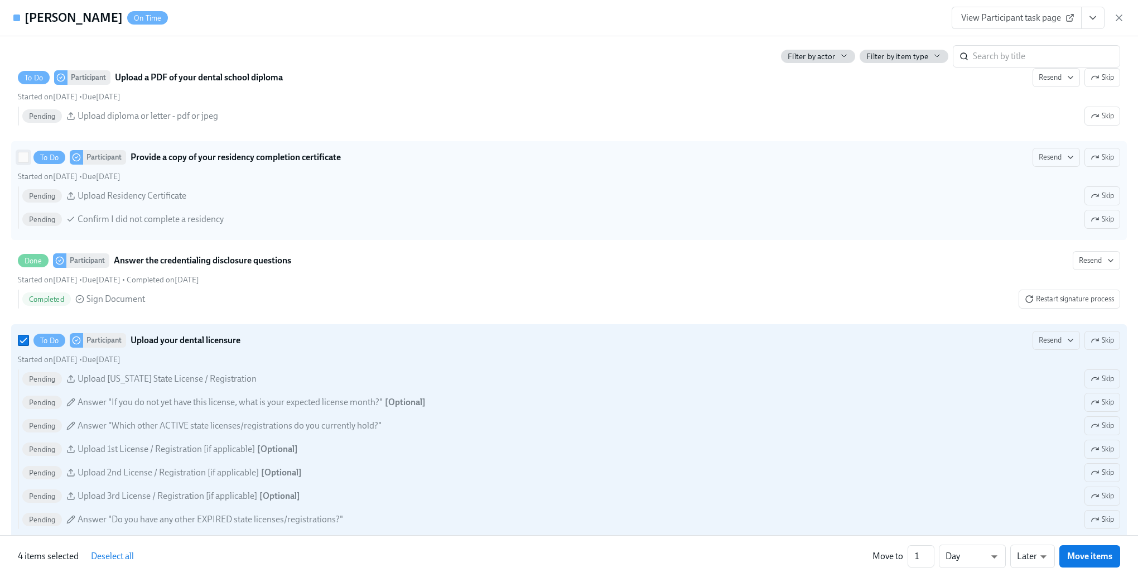
click at [23, 162] on input "To Do Participant Provide a copy of your residency completion certificate Resen…" at bounding box center [23, 157] width 10 height 10
checkbox input "true"
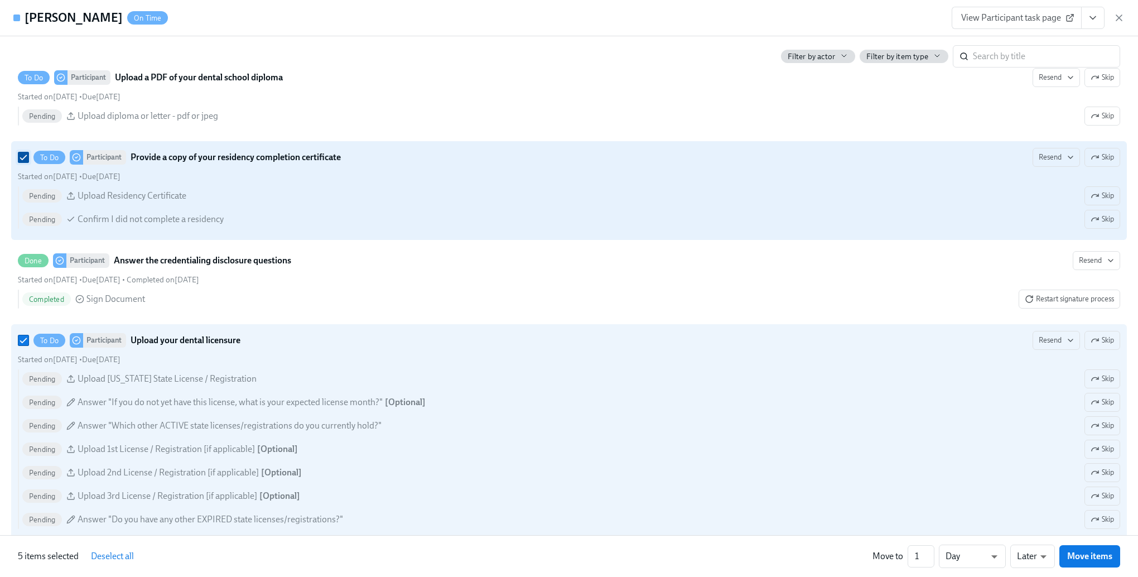
scroll to position [1562, 0]
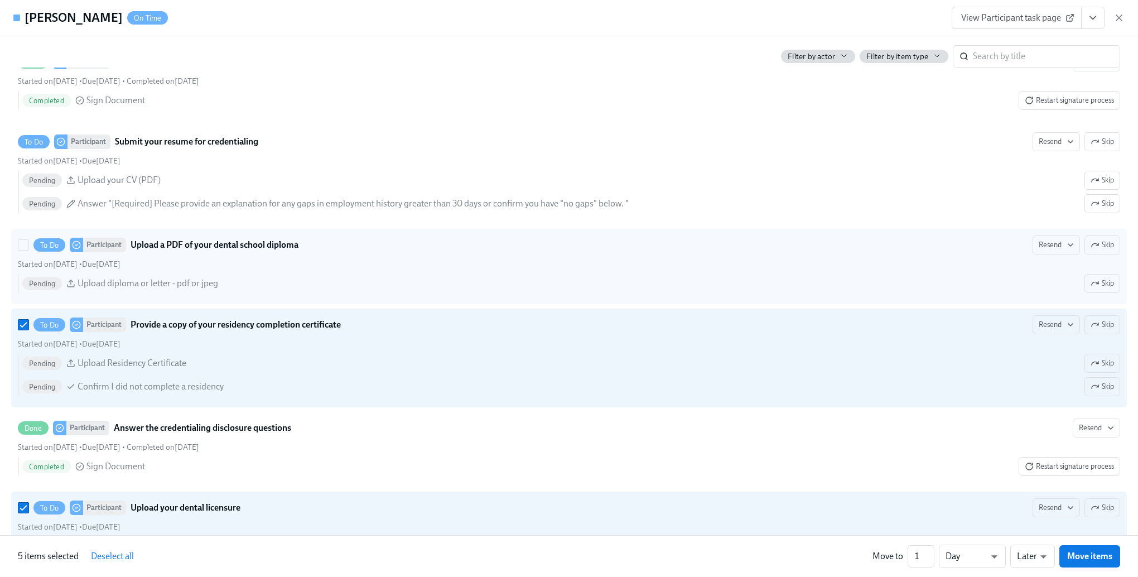
click at [16, 258] on label "To Do Participant Upload a PDF of your dental school diploma Resend Skip Starte…" at bounding box center [569, 266] width 1116 height 75
click at [18, 250] on input "To Do Participant Upload a PDF of your dental school diploma Resend Skip Starte…" at bounding box center [23, 245] width 10 height 10
checkbox input "true"
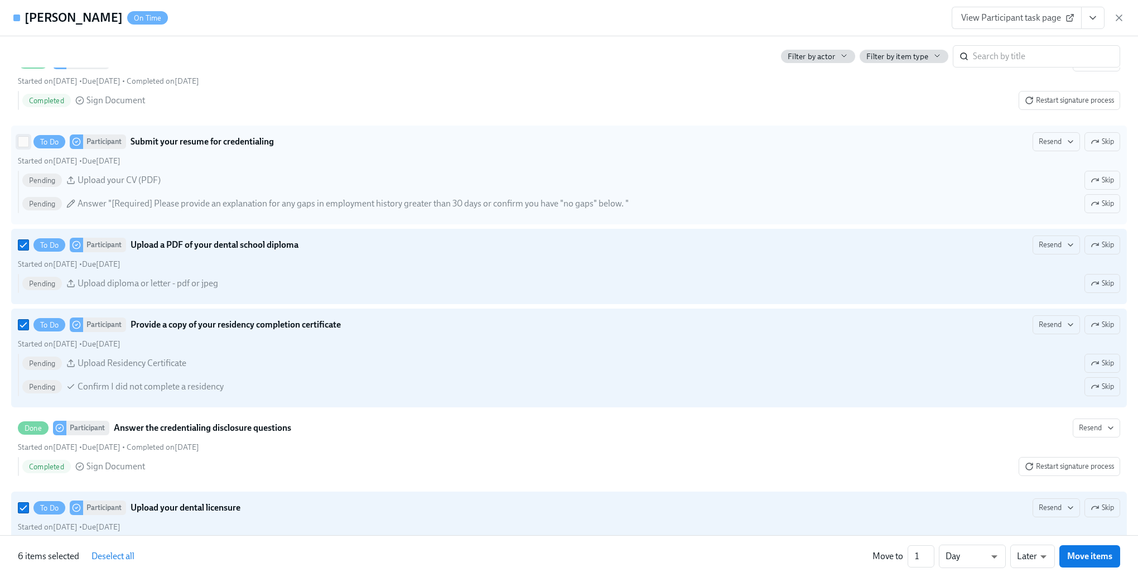
click at [24, 147] on input "To Do Participant Submit your resume for credentialing Resend Skip Started on […" at bounding box center [23, 142] width 10 height 10
checkbox input "true"
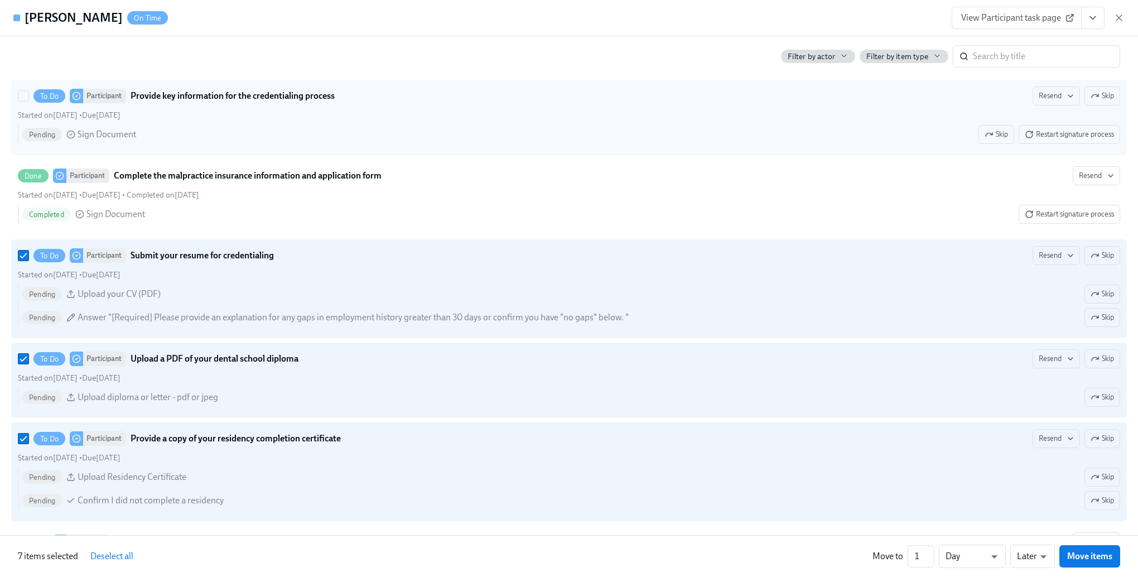
scroll to position [1339, 0]
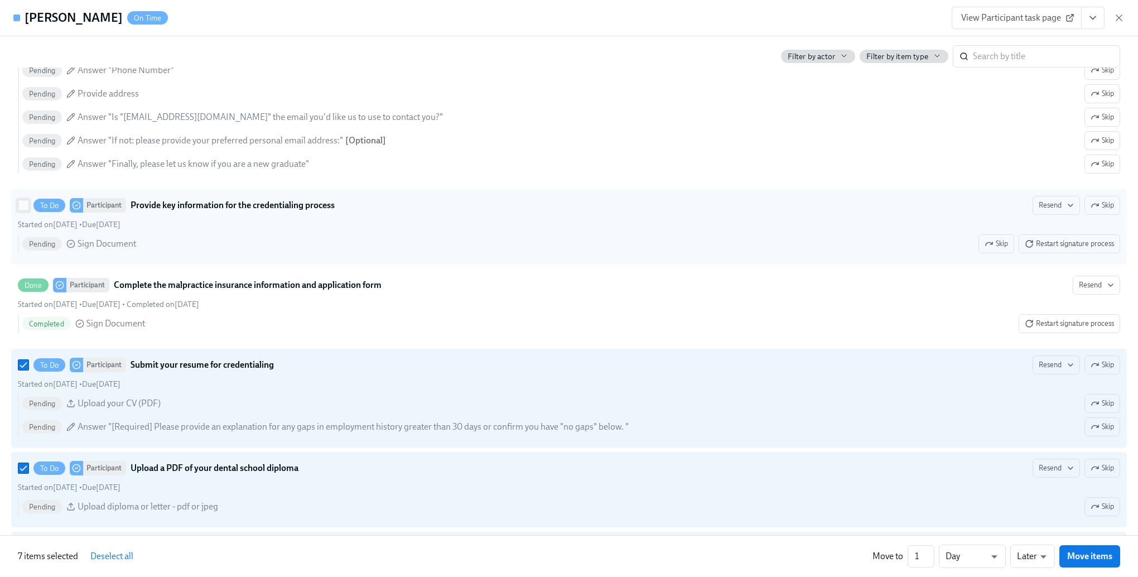
click at [25, 210] on input "To Do Participant Provide key information for the credentialing process Resend …" at bounding box center [23, 205] width 10 height 10
checkbox input "true"
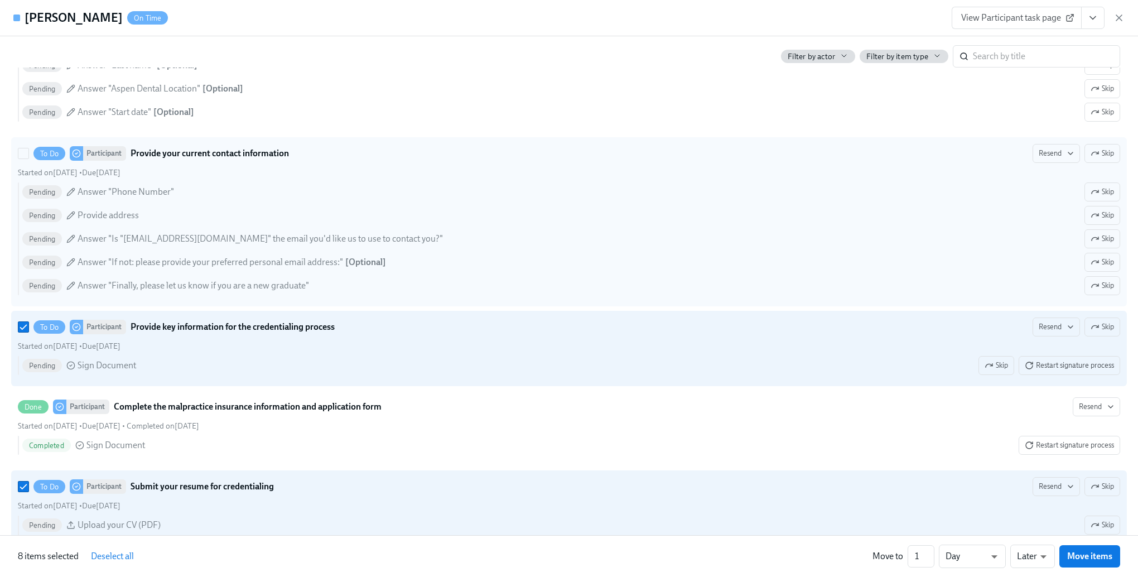
scroll to position [1172, 0]
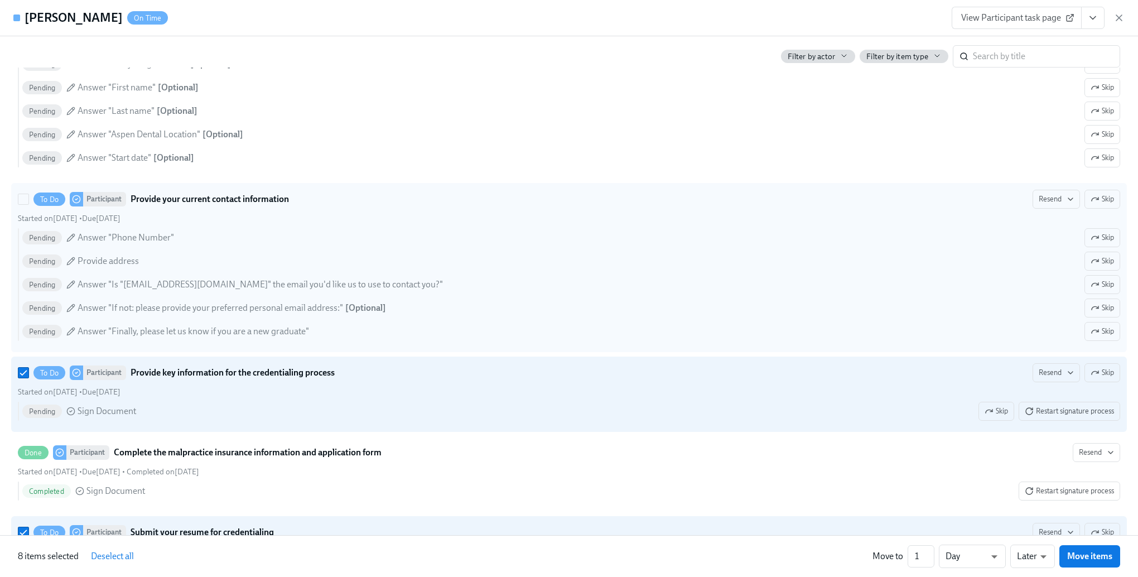
click at [29, 205] on div at bounding box center [26, 199] width 16 height 11
click at [28, 204] on input "To Do Participant Provide your current contact information Resend Skip Started …" at bounding box center [23, 199] width 10 height 10
checkbox input "true"
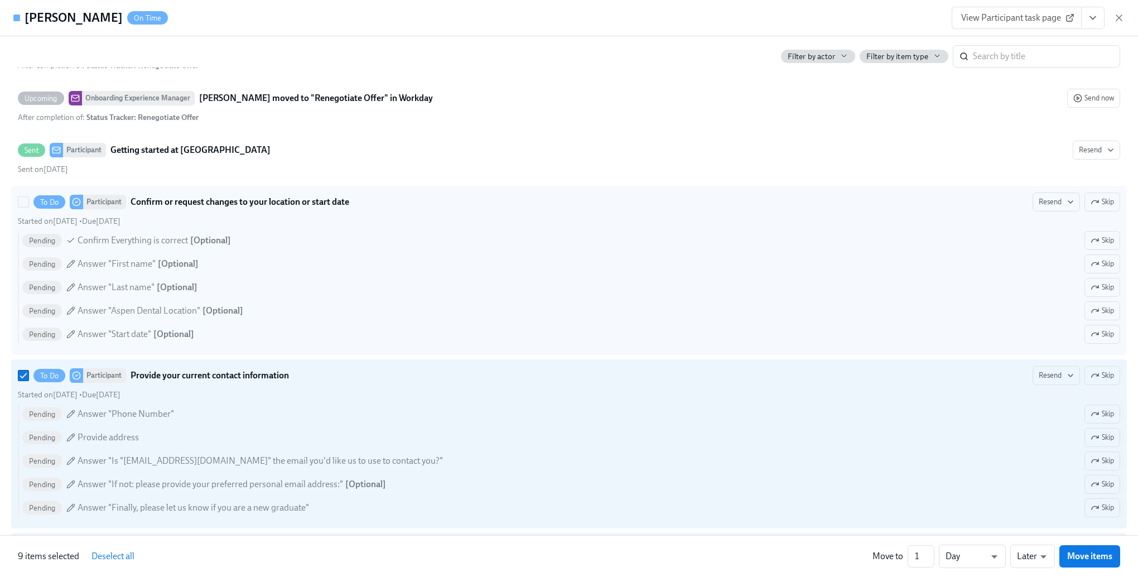
scroll to position [948, 0]
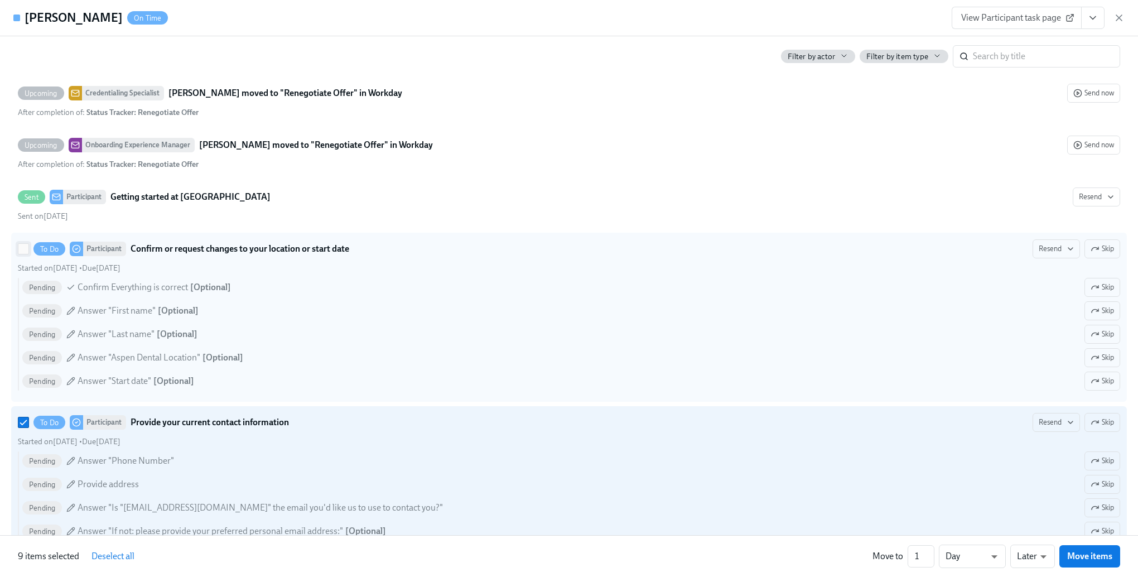
click at [23, 254] on input "To Do Participant Confirm or request changes to your location or start date Res…" at bounding box center [23, 249] width 10 height 10
checkbox input "true"
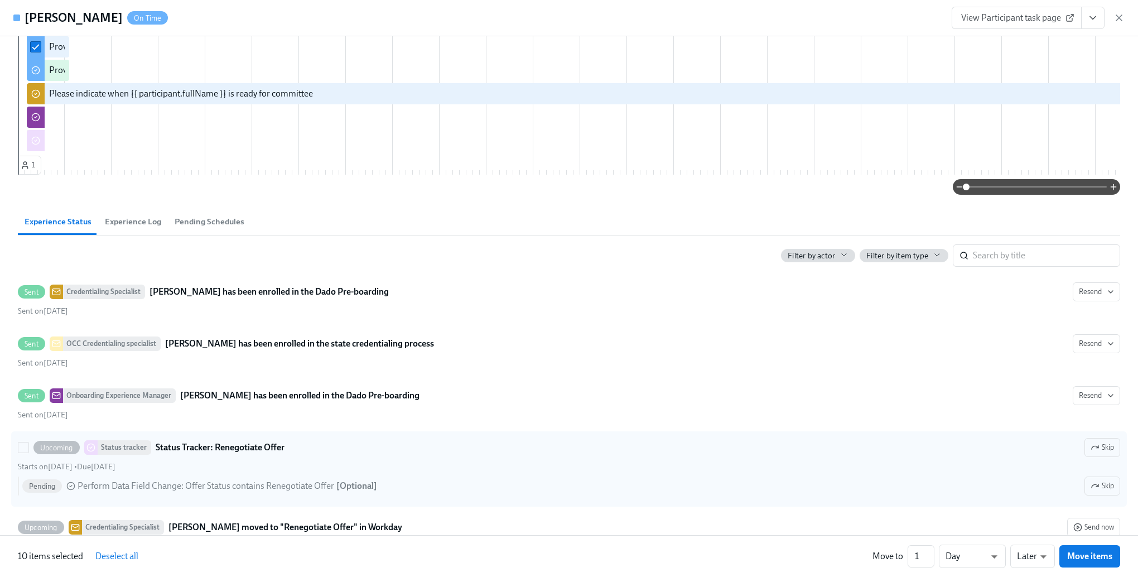
scroll to position [502, 0]
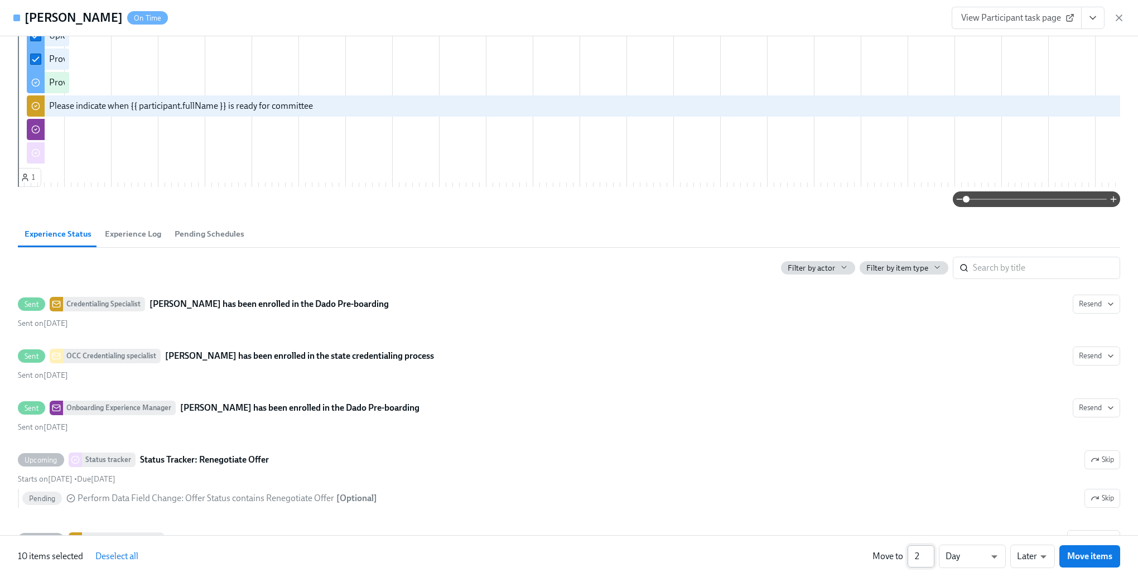
click at [929, 555] on input "2" at bounding box center [921, 556] width 27 height 22
click at [929, 555] on input "3" at bounding box center [921, 556] width 27 height 22
click at [929, 555] on input "4" at bounding box center [921, 556] width 27 height 22
type input "5"
click at [929, 555] on input "5" at bounding box center [921, 556] width 27 height 22
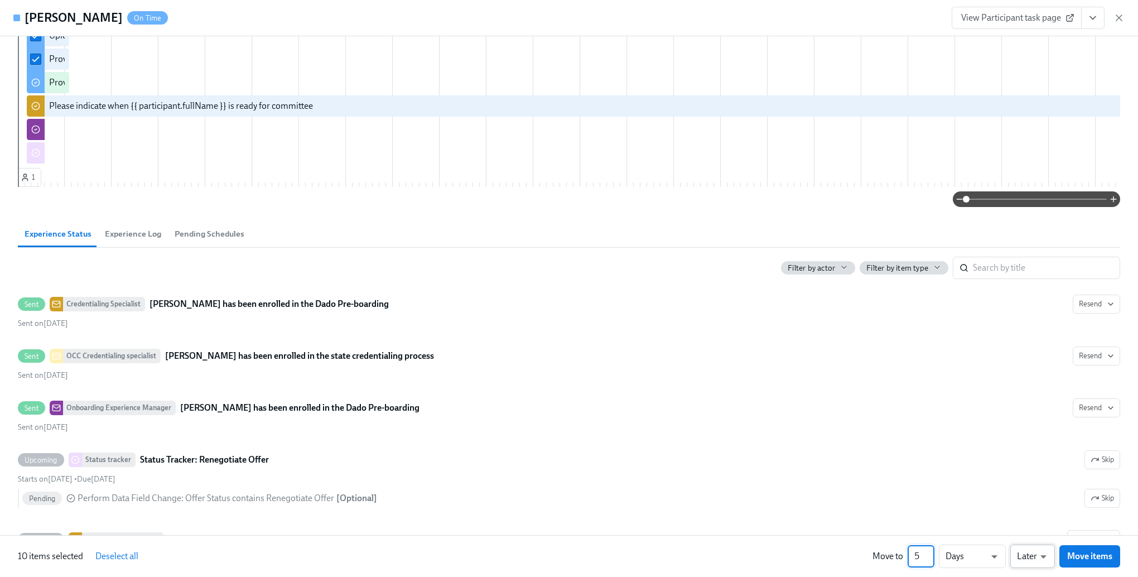
click at [1020, 557] on body "Home Experiences Moments Reports Review us on G2 Help Center [PERSON_NAME] Over…" at bounding box center [569, 288] width 1138 height 577
click at [1031, 535] on li "Earlier" at bounding box center [1032, 535] width 45 height 19
type input "earlier"
click at [1096, 557] on span "Move items" at bounding box center [1089, 556] width 45 height 11
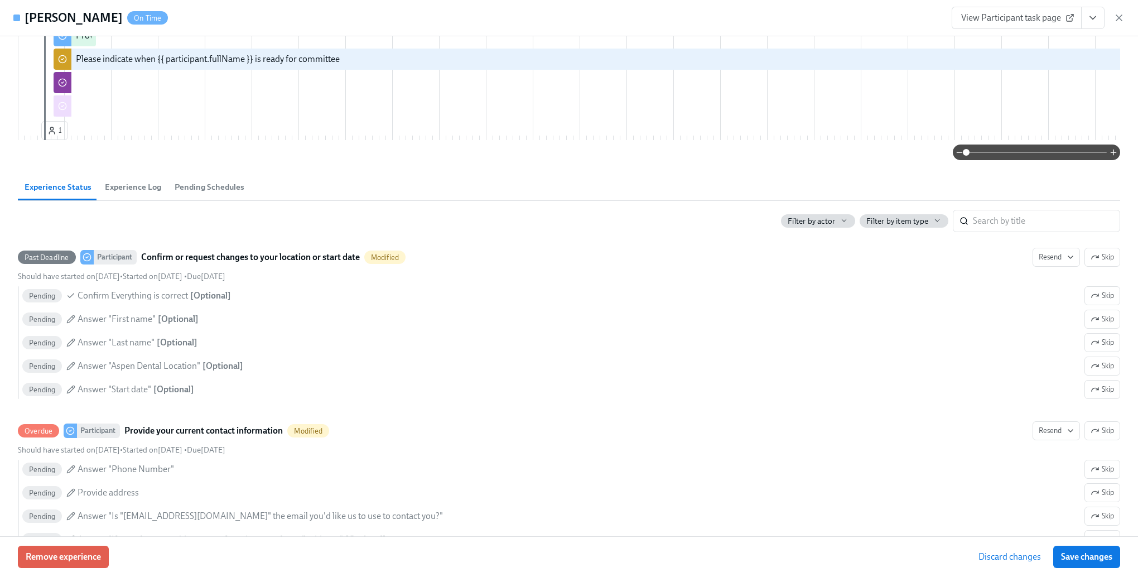
click at [1081, 558] on span "Save changes" at bounding box center [1086, 556] width 51 height 11
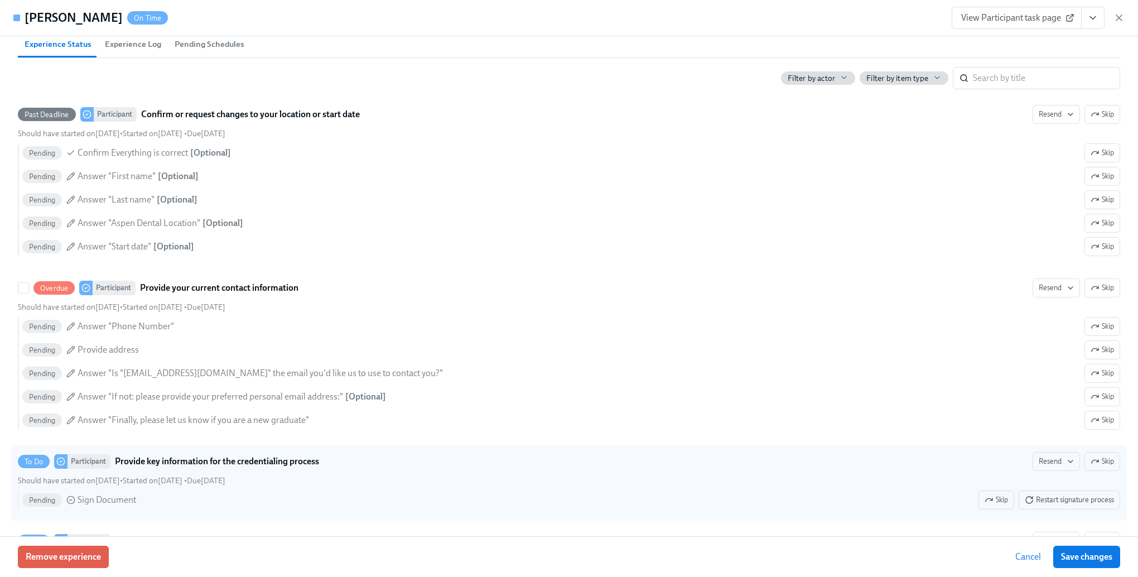
scroll to position [614, 0]
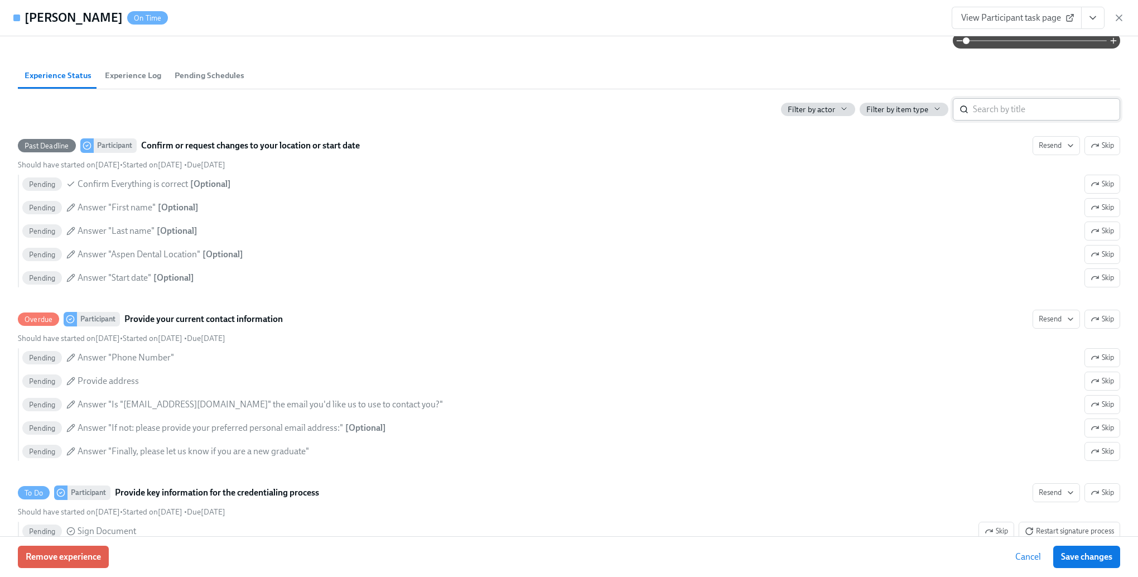
click at [982, 121] on input "search" at bounding box center [1046, 109] width 147 height 22
type input "special"
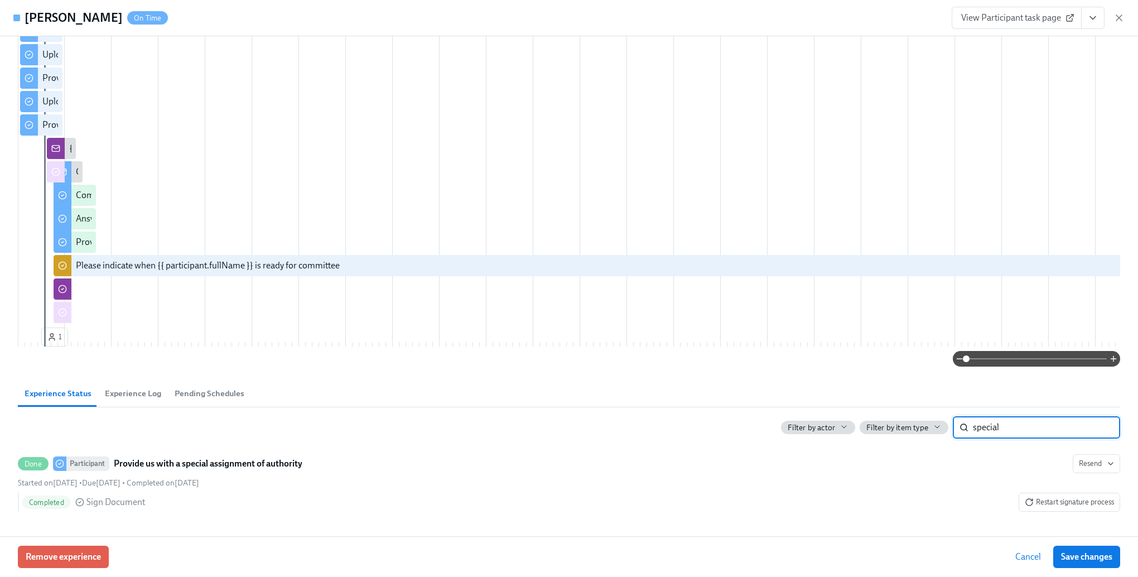
scroll to position [311, 0]
click at [1018, 559] on span "Cancel" at bounding box center [1028, 556] width 26 height 11
